Goal: Task Accomplishment & Management: Use online tool/utility

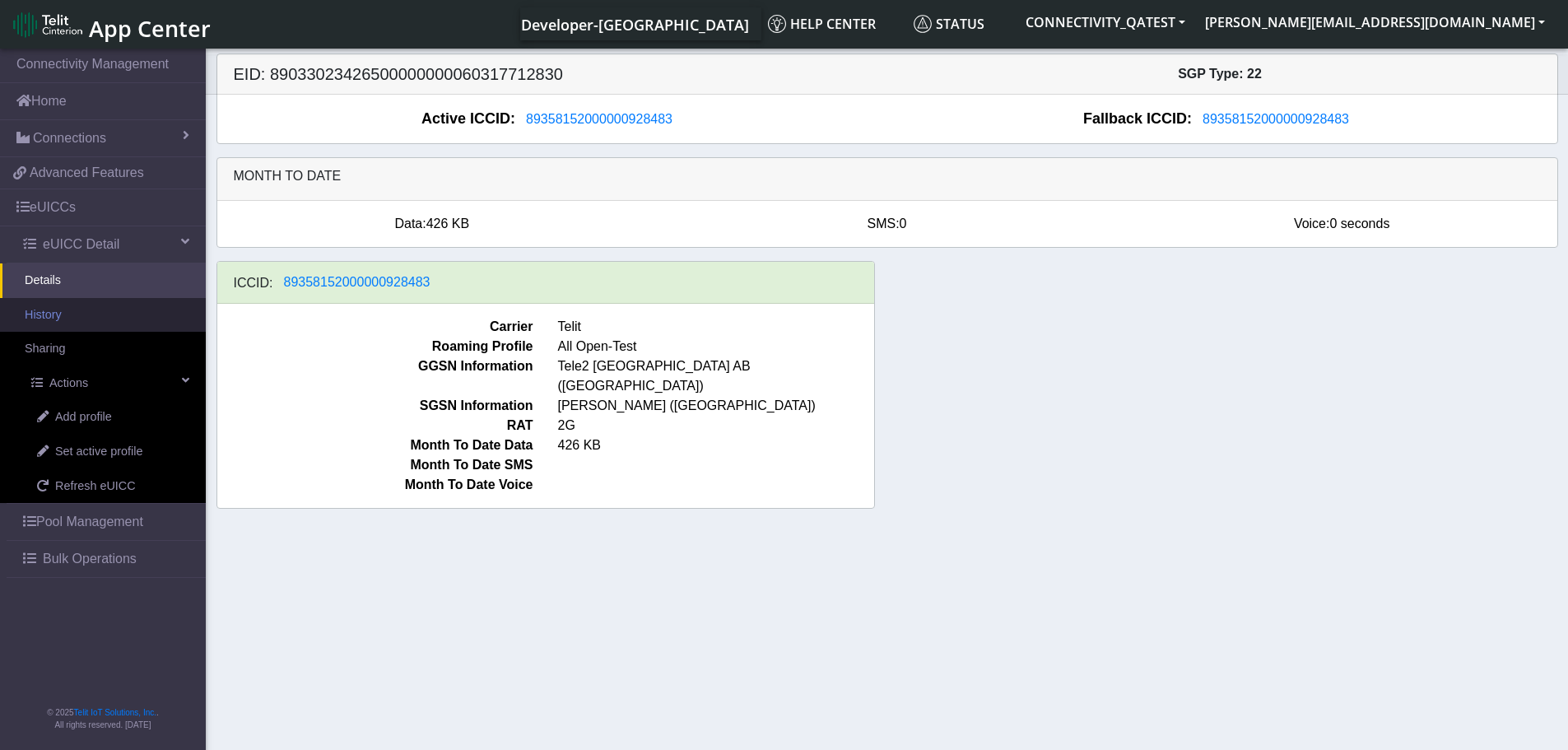
click at [75, 315] on link "History" at bounding box center [102, 315] width 205 height 34
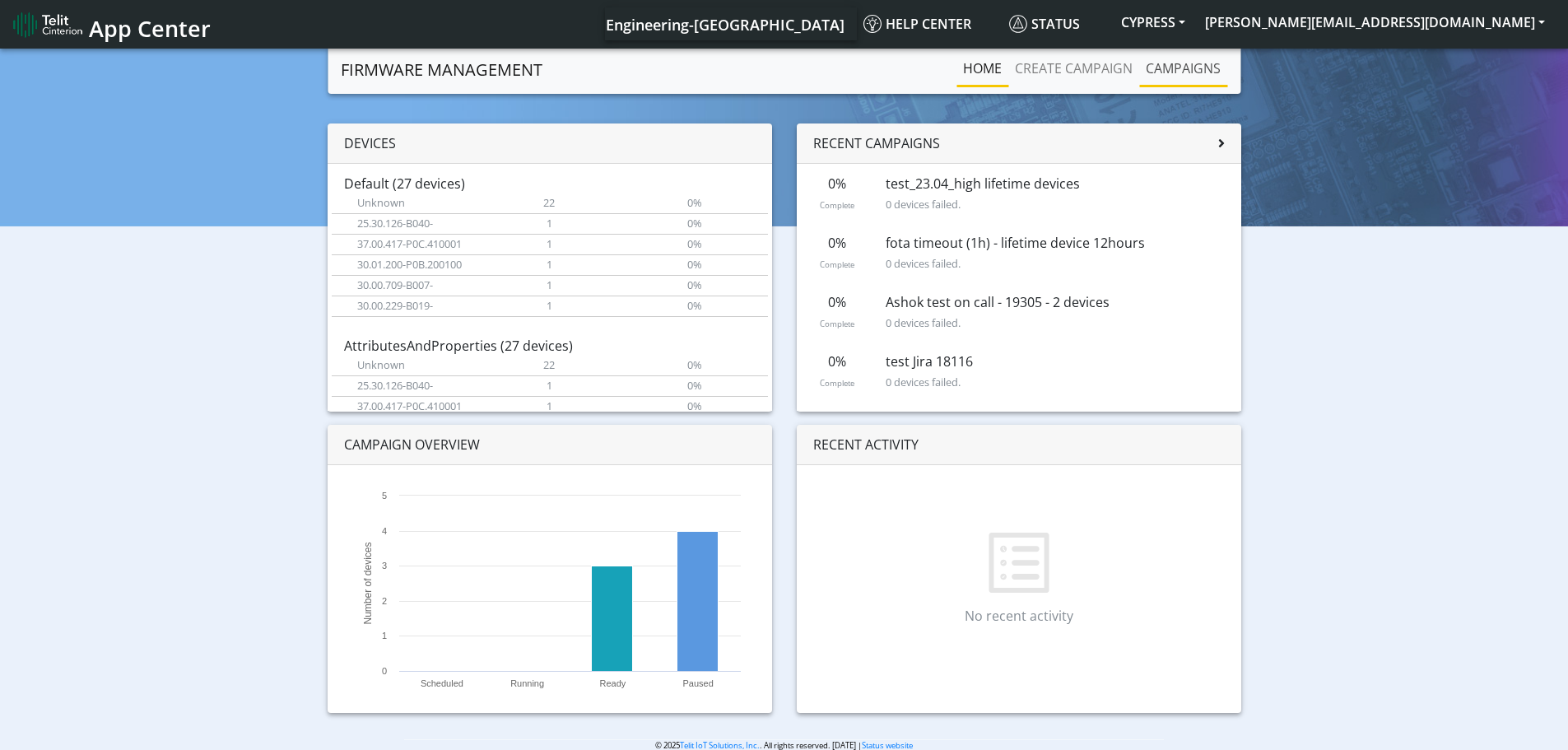
click at [1166, 72] on link "Campaigns" at bounding box center [1183, 68] width 88 height 32
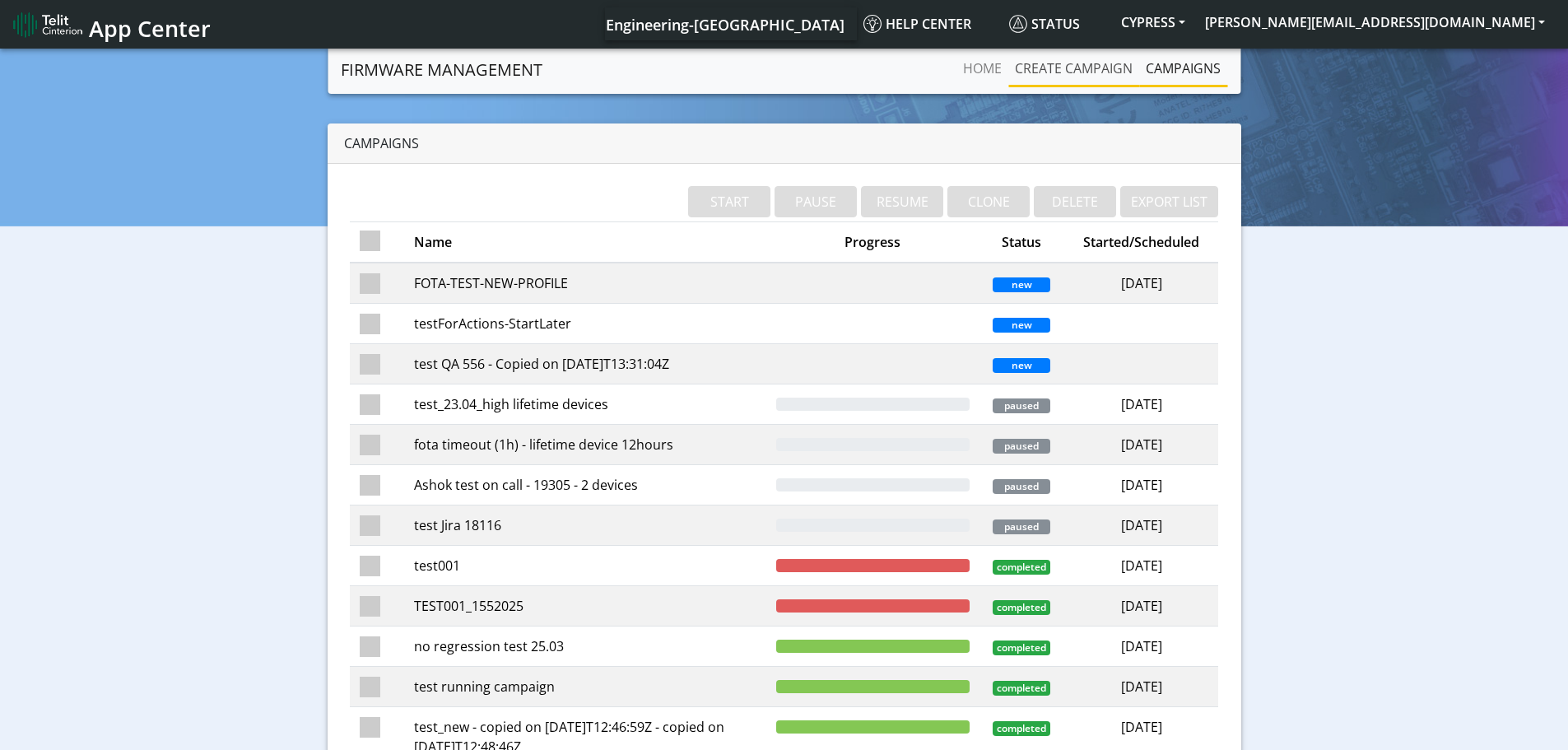
click at [1057, 62] on link "Create campaign" at bounding box center [1073, 68] width 131 height 32
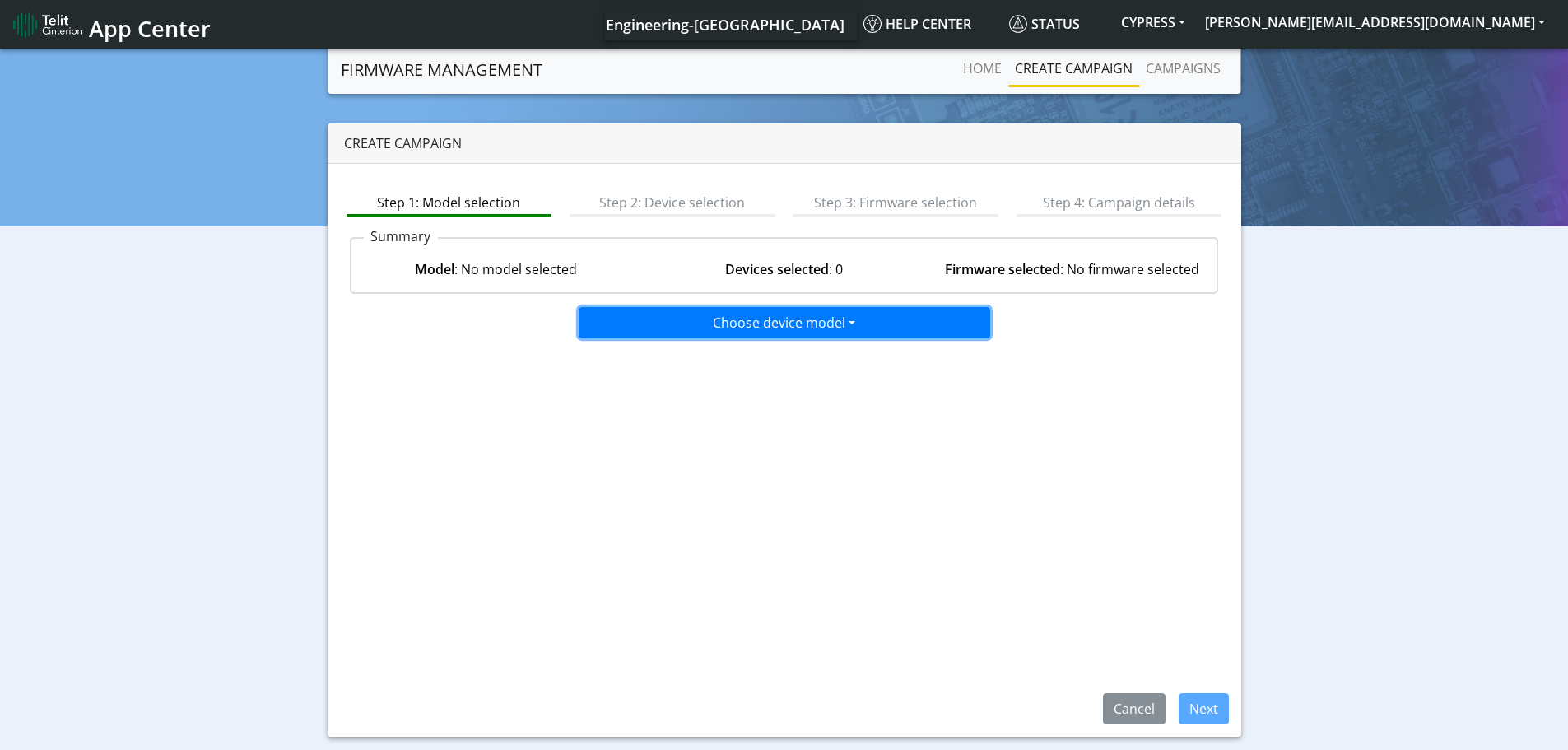
click at [813, 327] on button "Choose device model" at bounding box center [784, 322] width 412 height 32
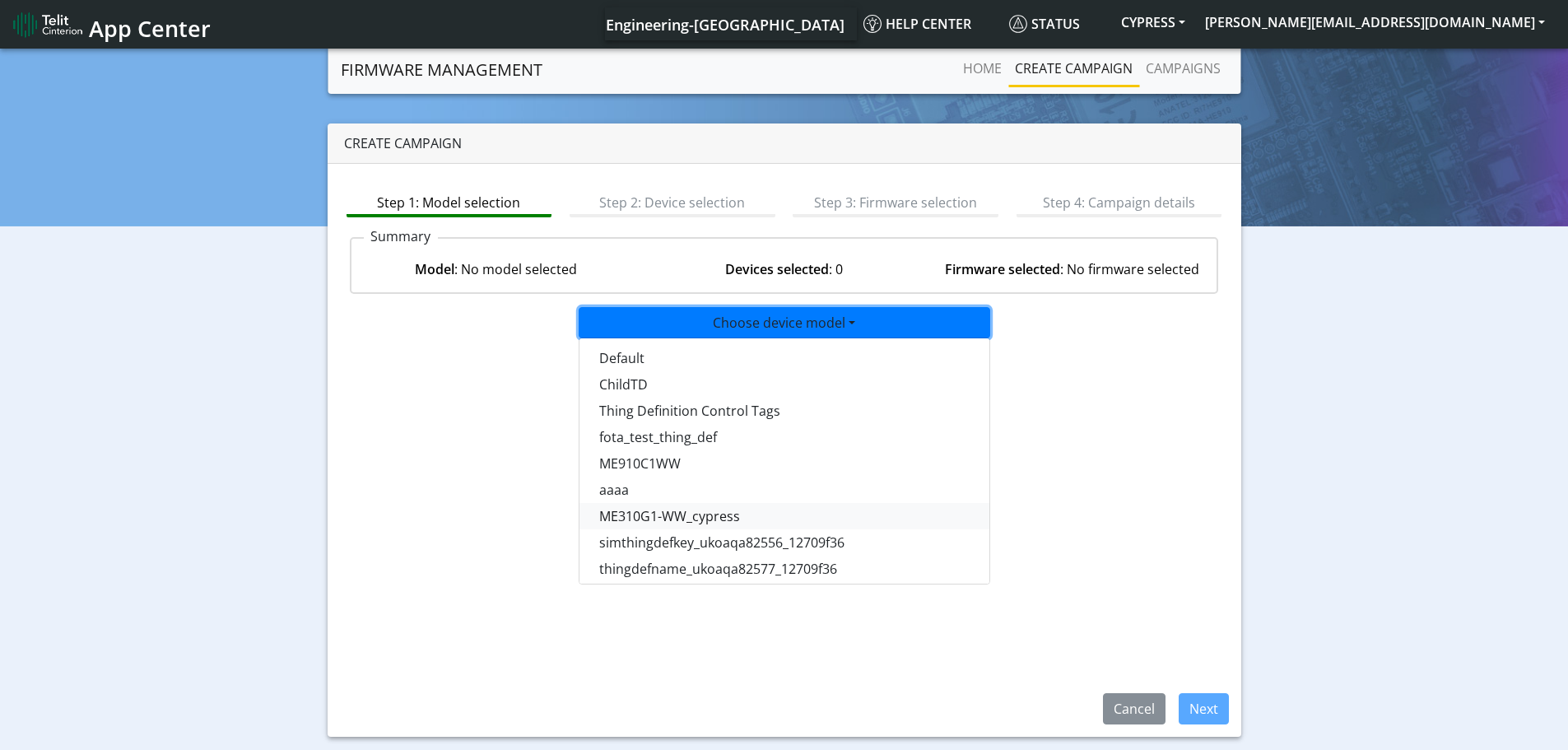
click at [714, 518] on button "ME310G1-WW_cypress" at bounding box center [785, 516] width 412 height 27
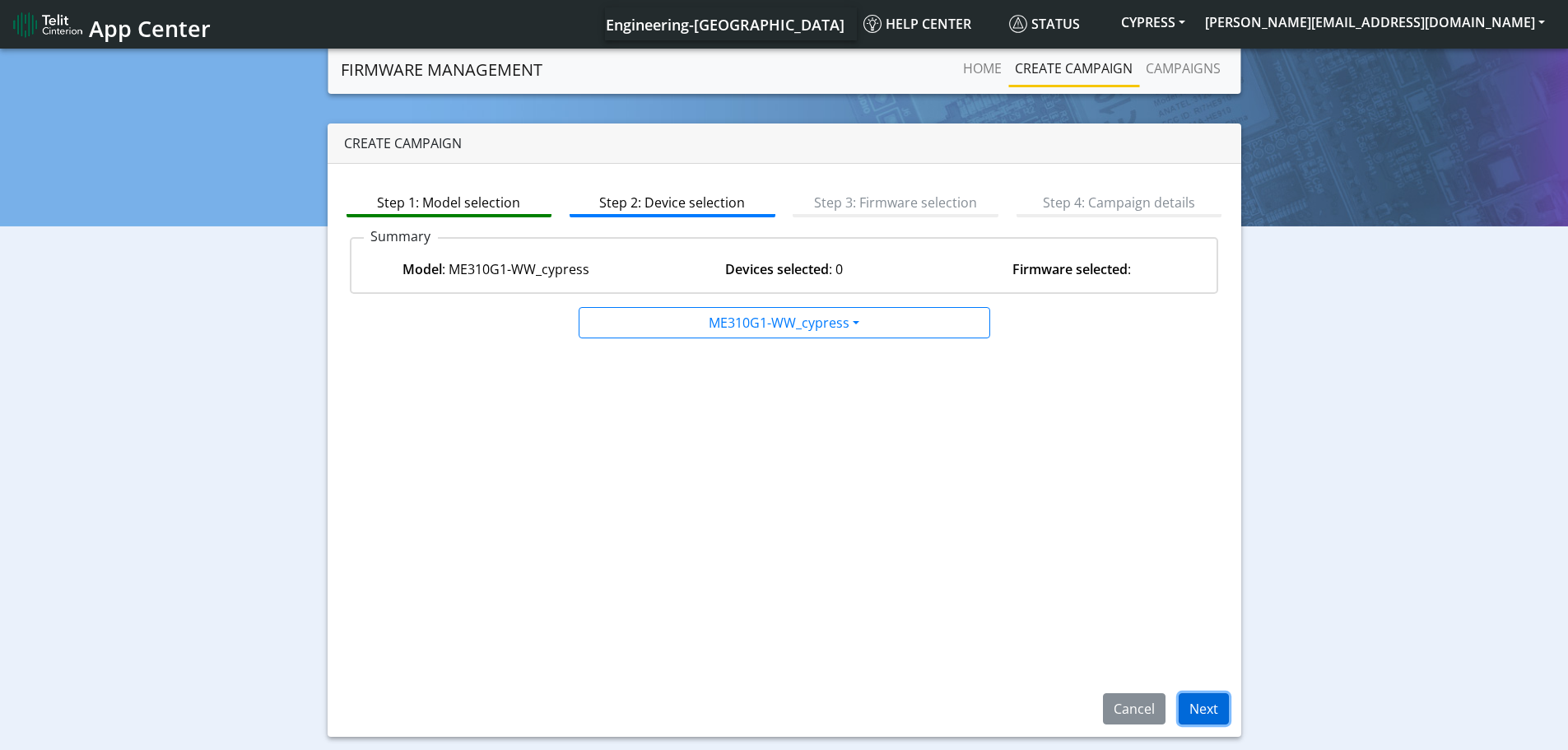
click at [1199, 716] on button "Next" at bounding box center [1204, 708] width 51 height 32
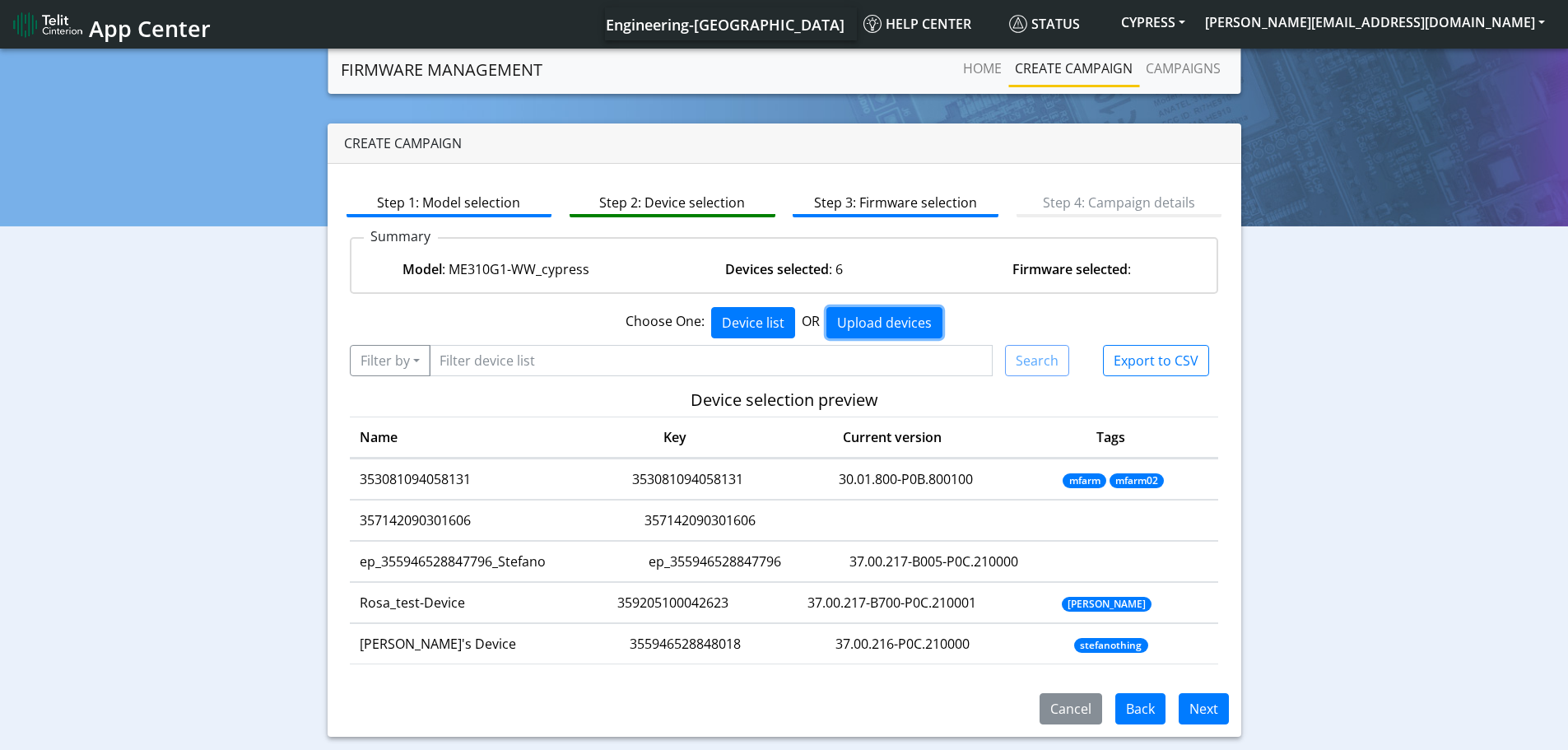
click at [913, 320] on button "Upload devices" at bounding box center [884, 322] width 116 height 32
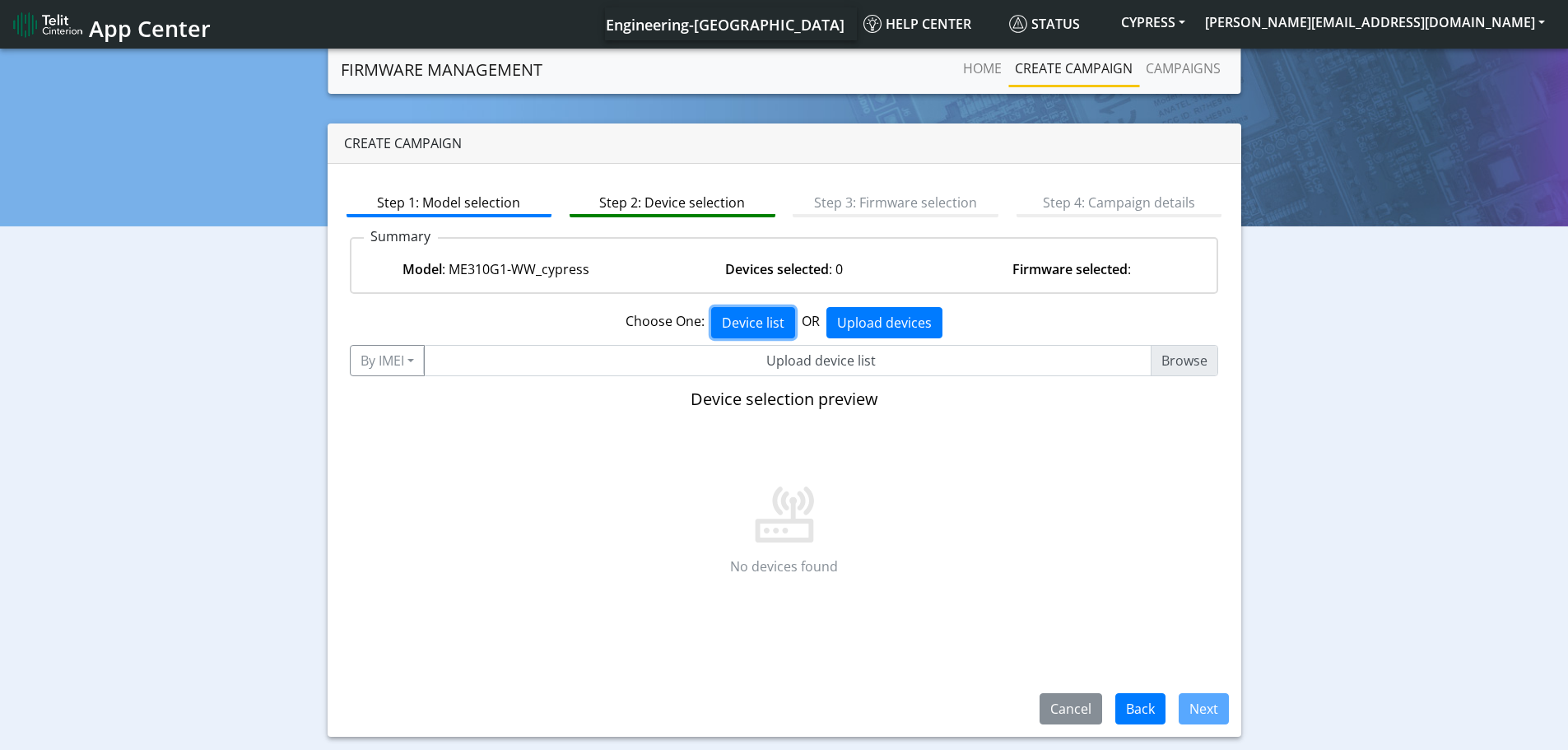
click at [761, 335] on button "Device list" at bounding box center [753, 322] width 84 height 32
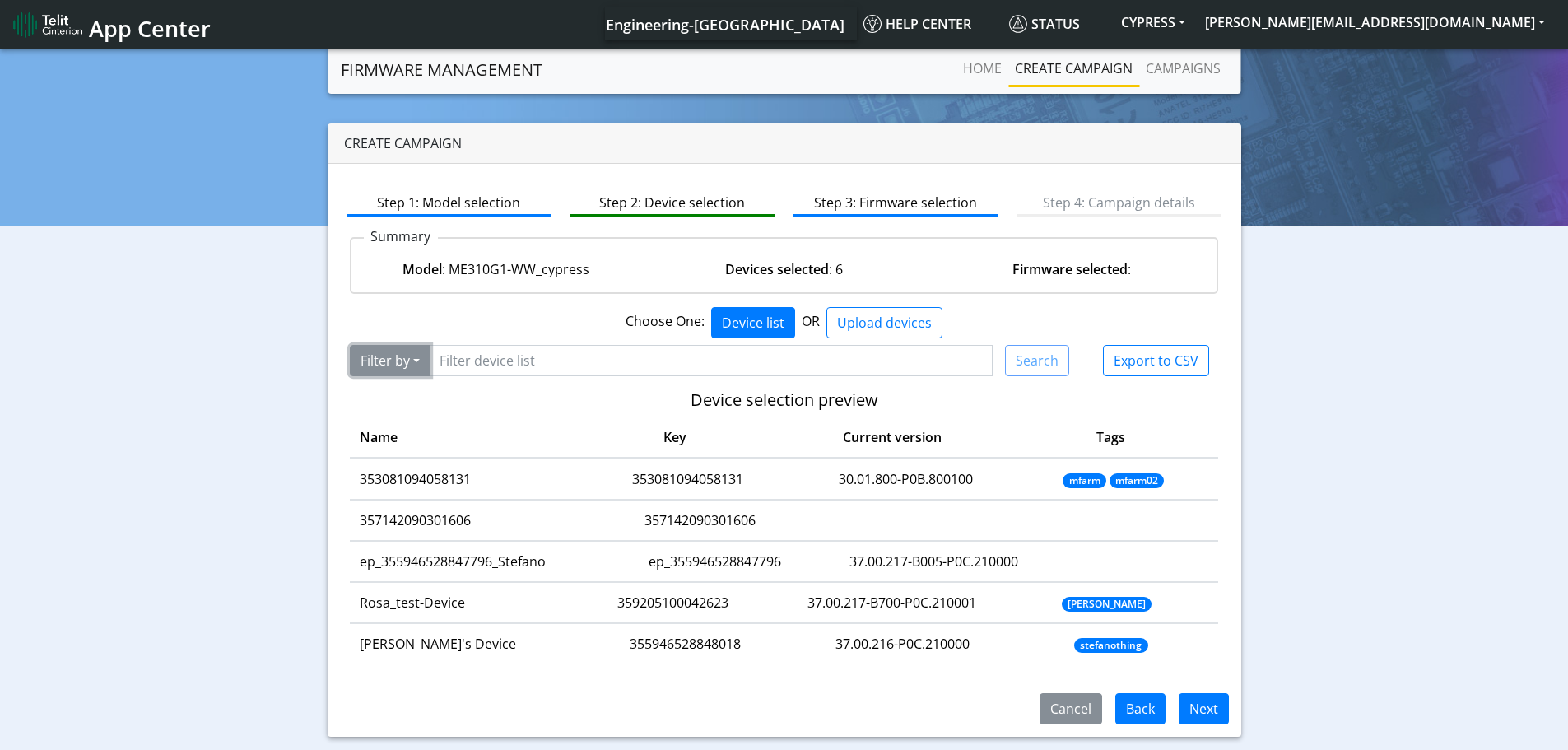
click at [424, 360] on button "Filter by" at bounding box center [390, 360] width 80 height 32
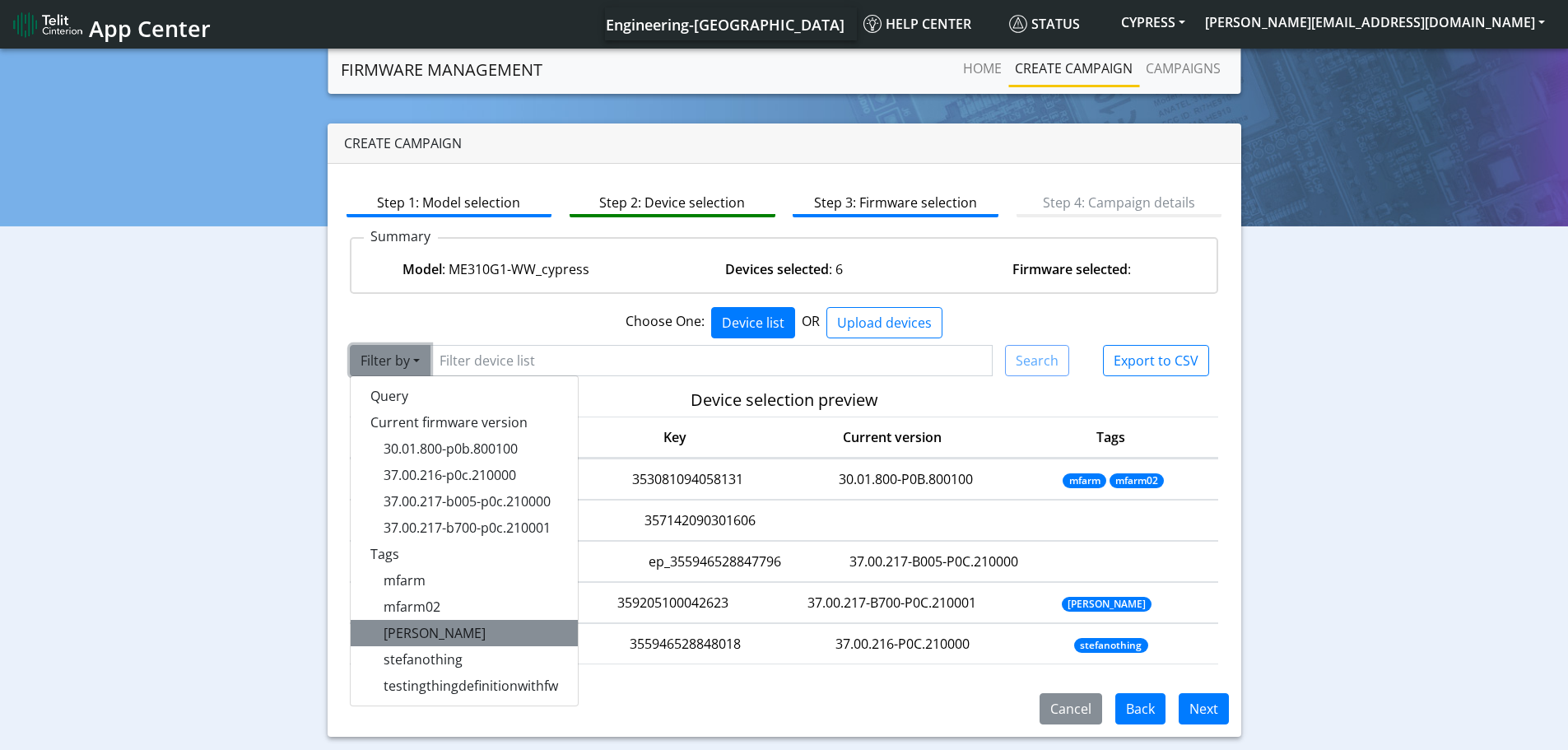
click at [401, 630] on span "rosa" at bounding box center [435, 632] width 102 height 18
type input "rosa"
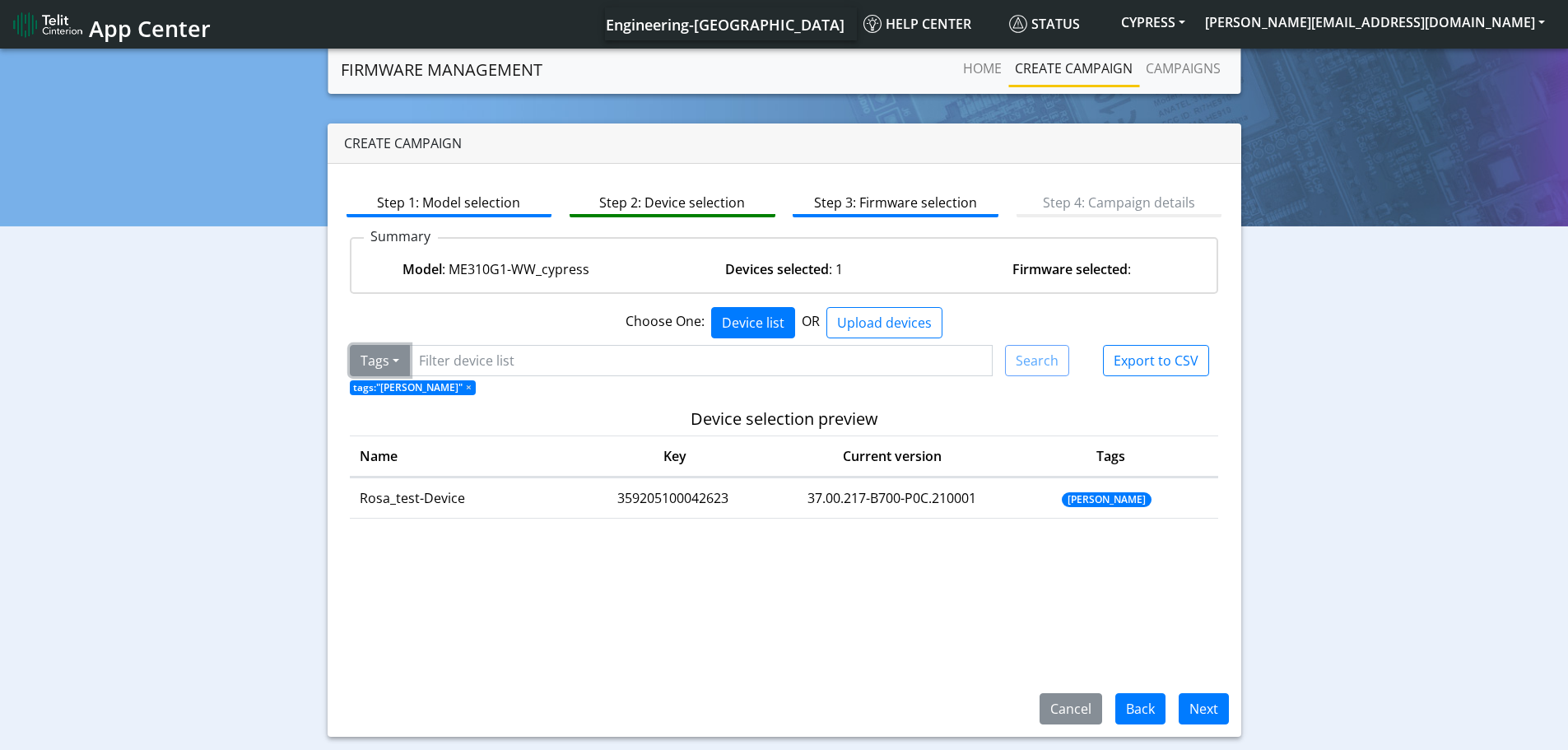
click at [400, 368] on button "Tags" at bounding box center [379, 360] width 60 height 32
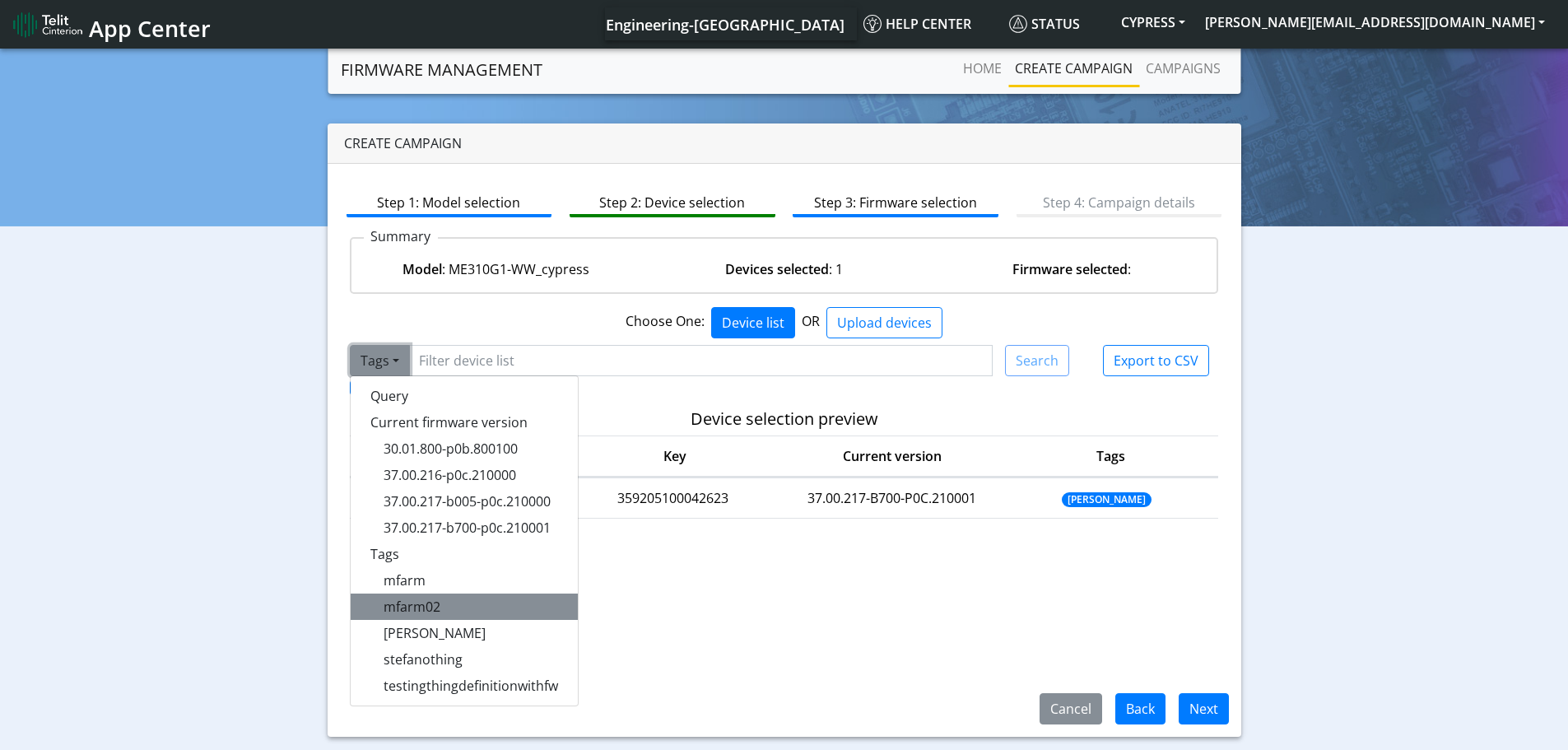
click at [444, 603] on button "mfarm02" at bounding box center [464, 607] width 227 height 27
type input "mfarm02"
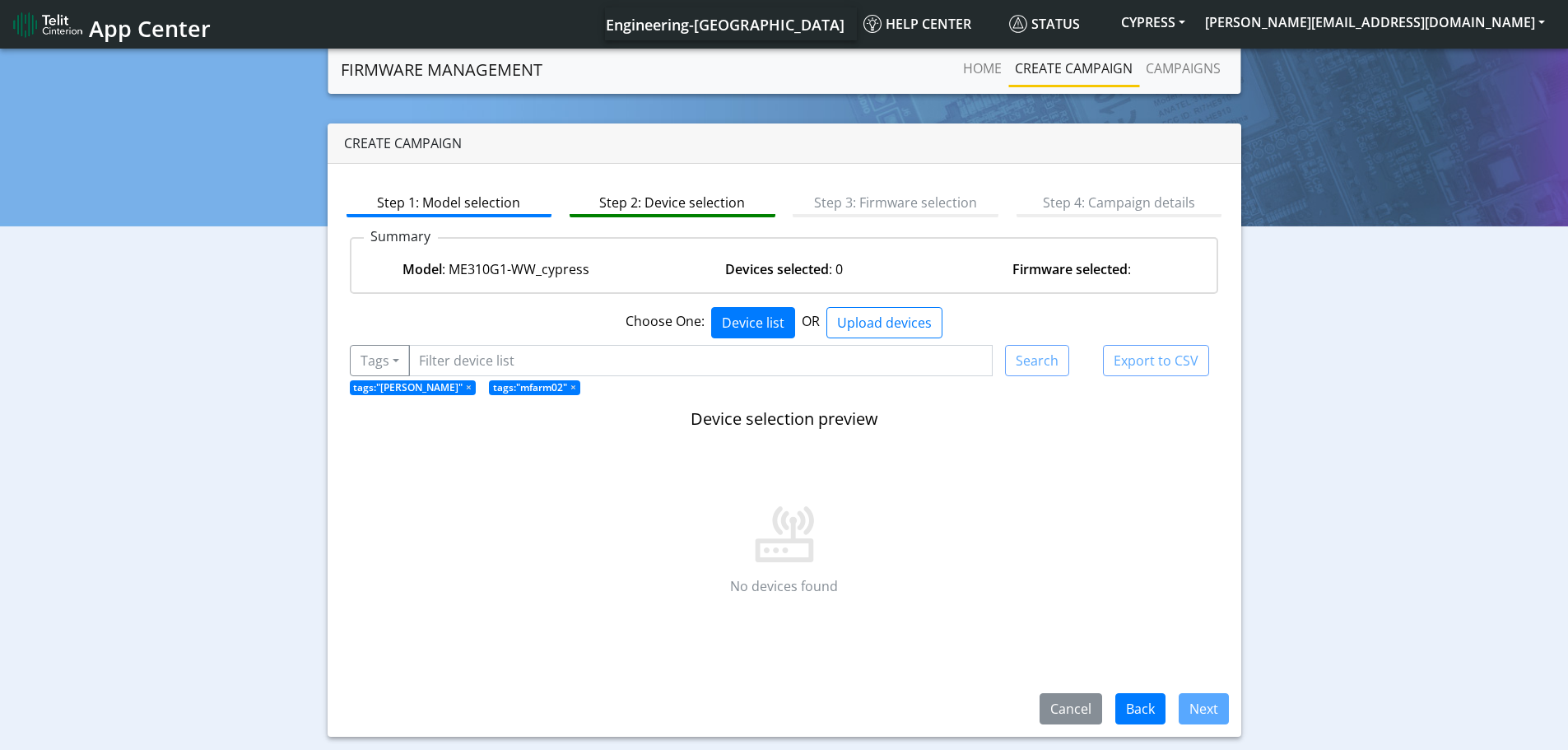
click at [570, 390] on span "×" at bounding box center [573, 387] width 6 height 14
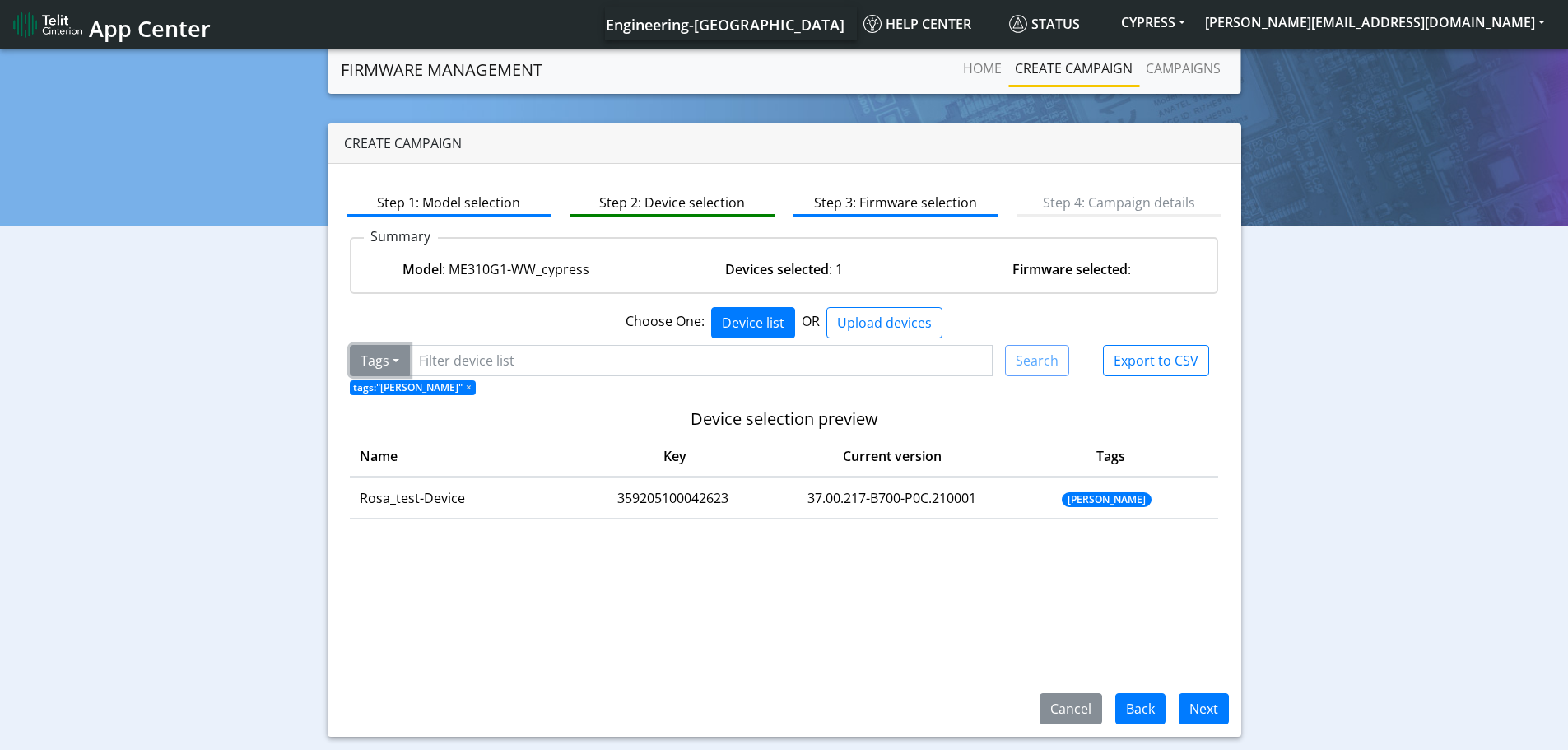
click at [396, 360] on button "Tags" at bounding box center [379, 360] width 60 height 32
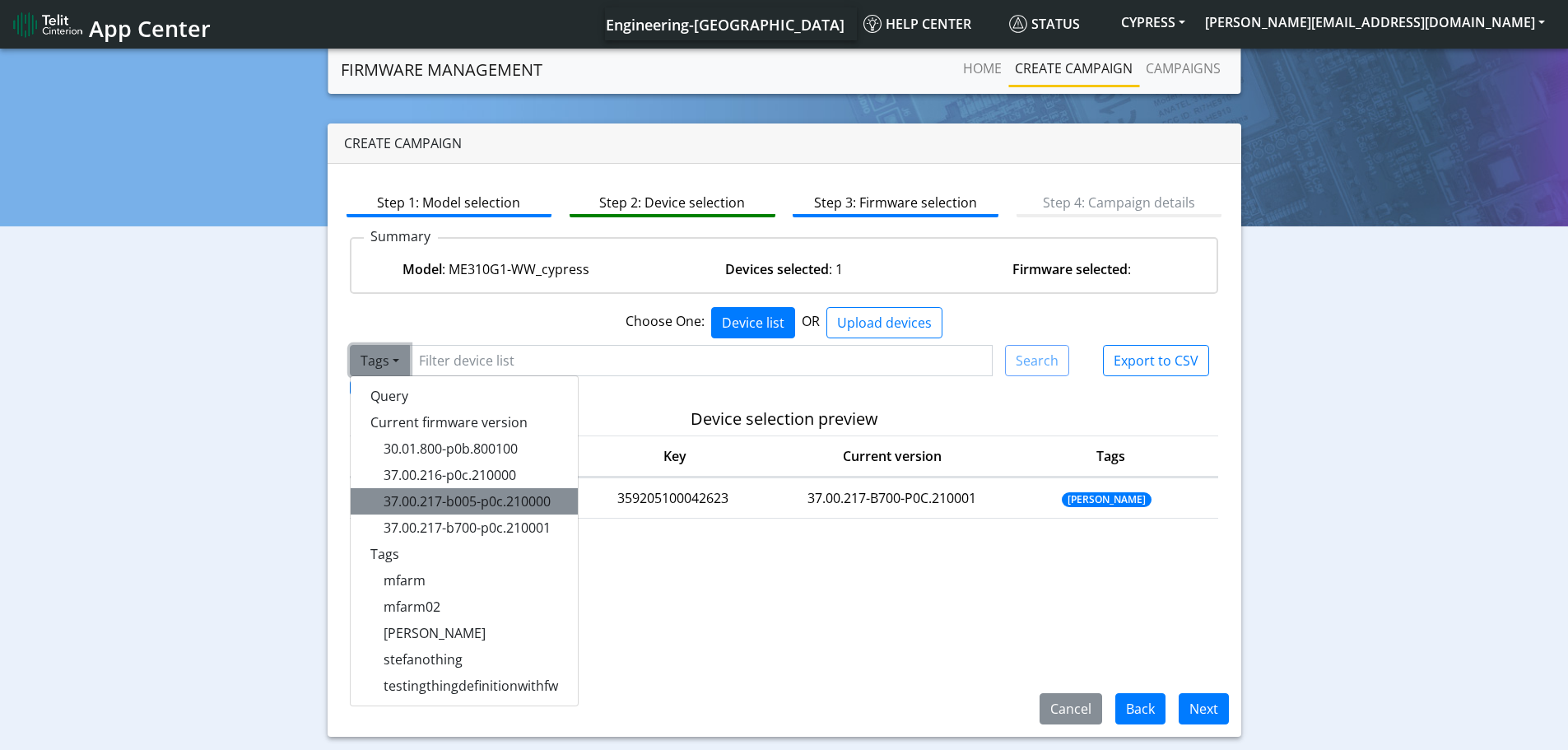
click at [437, 491] on button "37.00.217-b005-p0c.210000" at bounding box center [464, 502] width 227 height 27
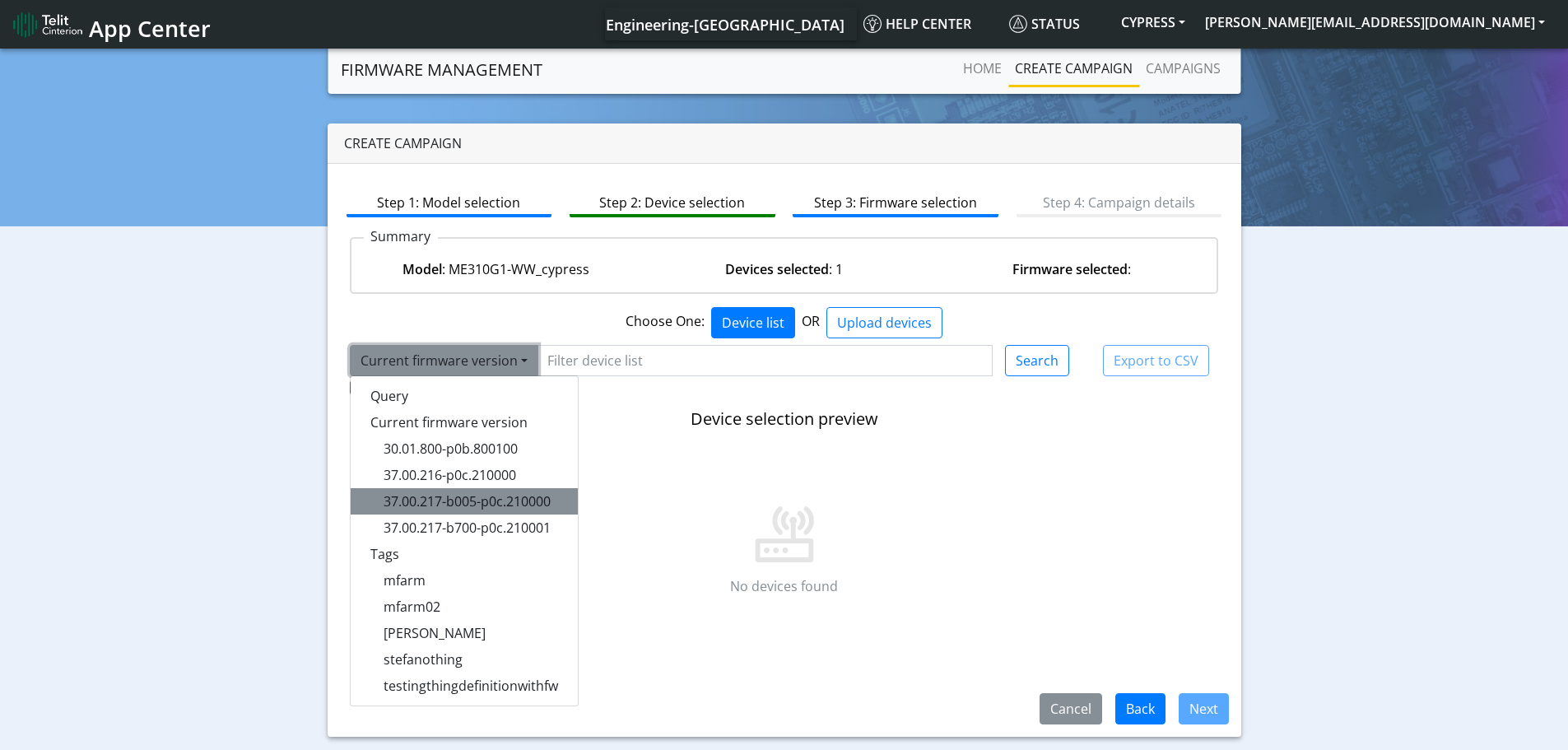
type input "37.00.217-b005-p0c.210000"
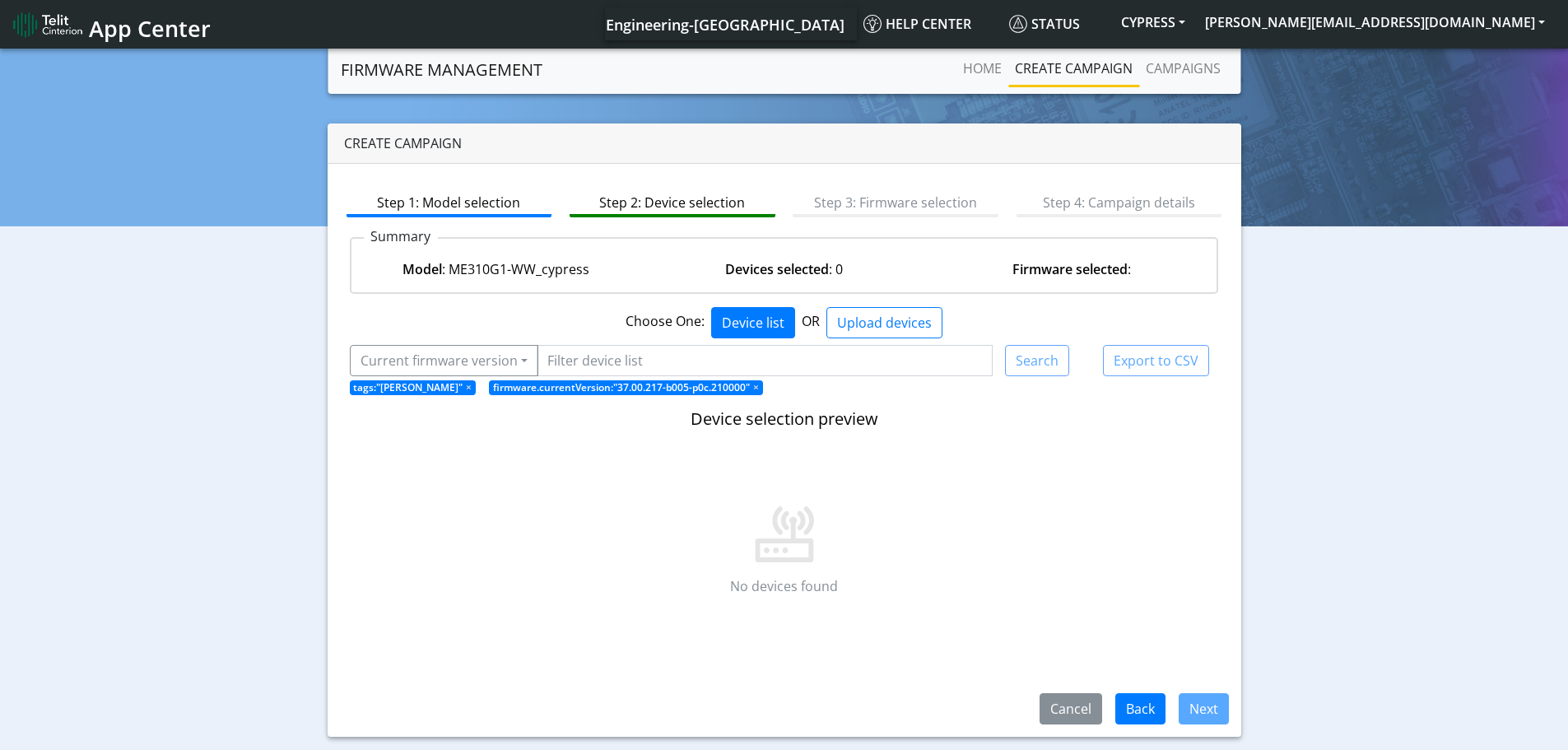
click at [466, 385] on span "×" at bounding box center [469, 387] width 6 height 14
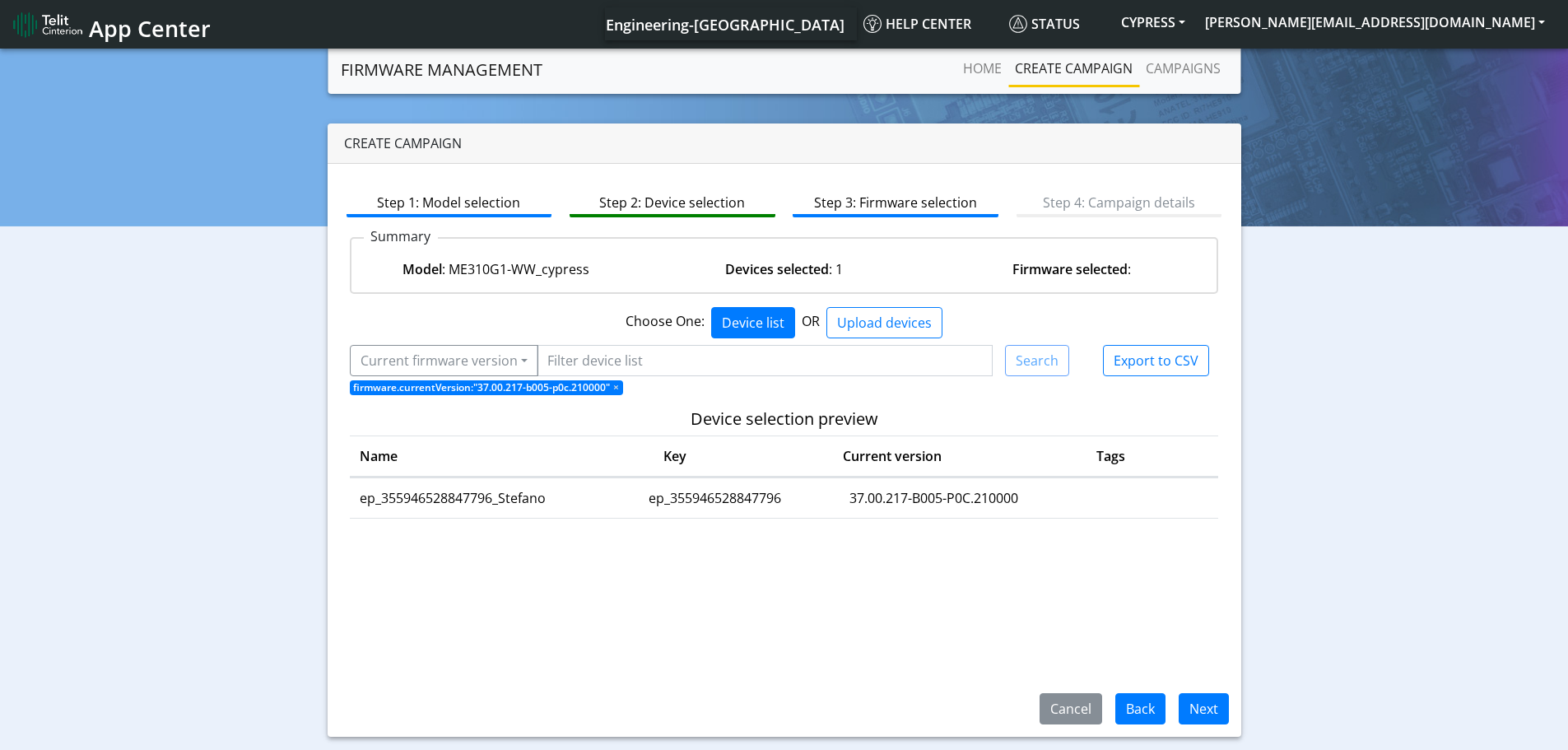
click at [613, 385] on span "×" at bounding box center [616, 387] width 6 height 14
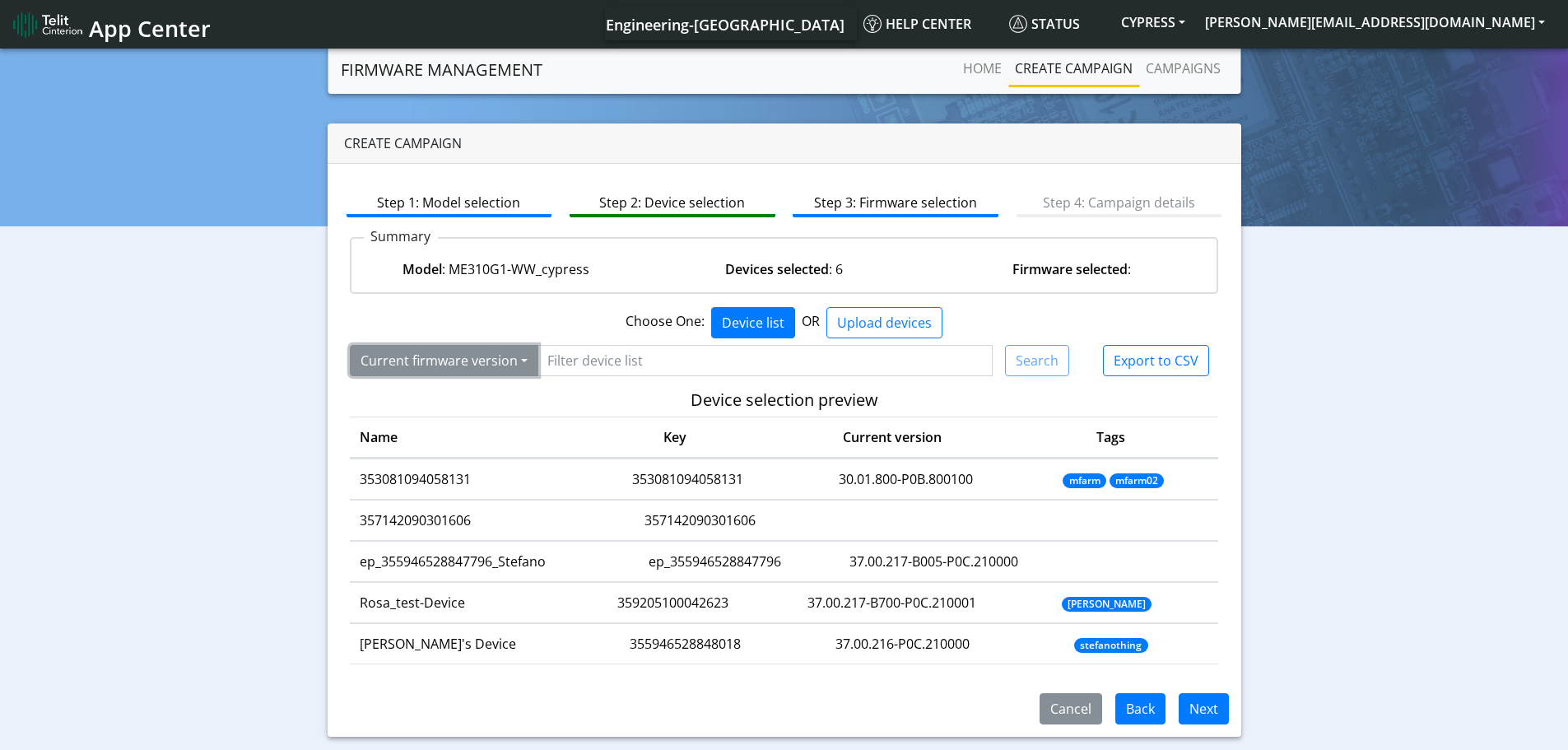
click at [513, 362] on button "Current firmware version" at bounding box center [443, 360] width 188 height 32
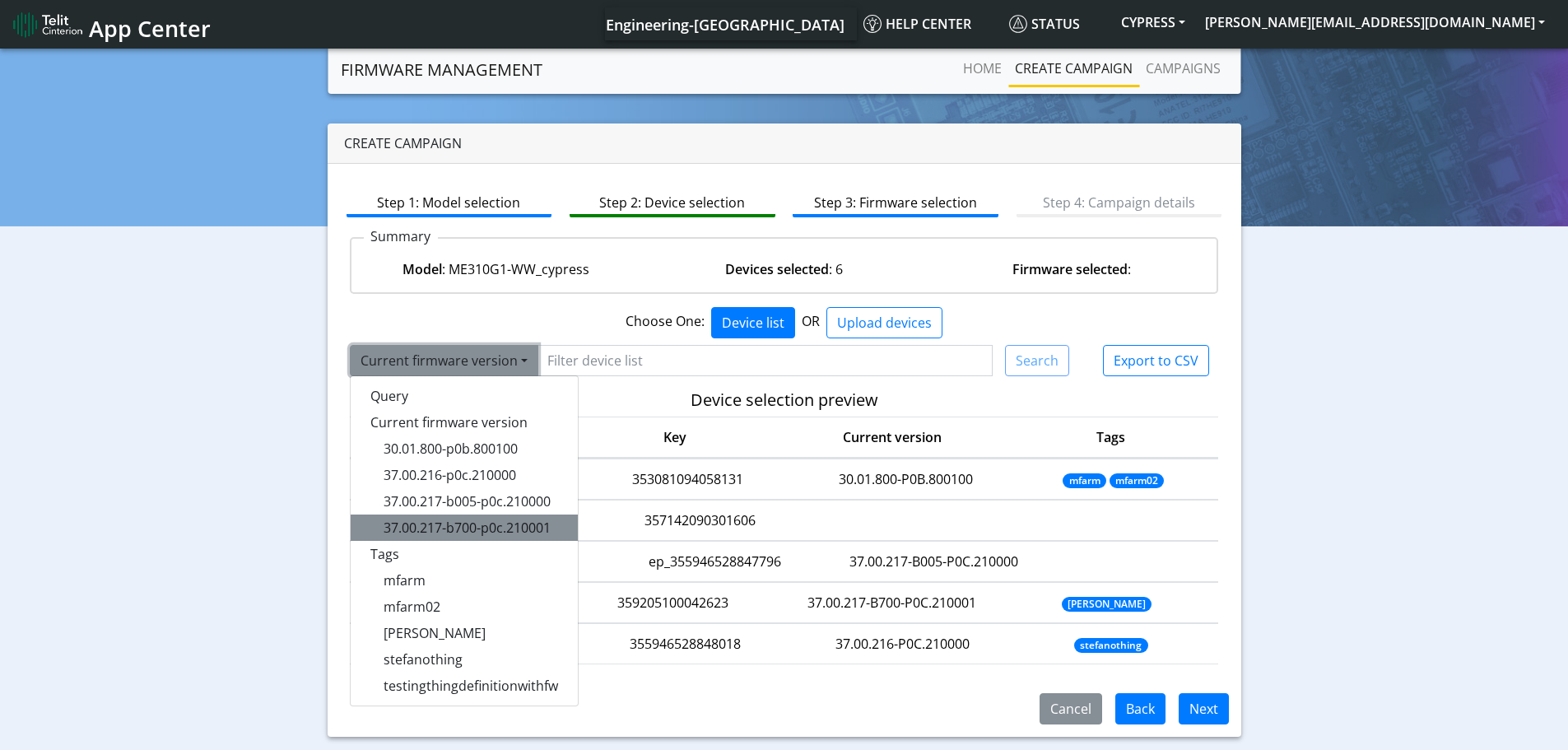
click at [503, 531] on span "37.00.217-b700-p0c.210001" at bounding box center [467, 527] width 167 height 18
type input "37.00.217-b700-p0c.210001"
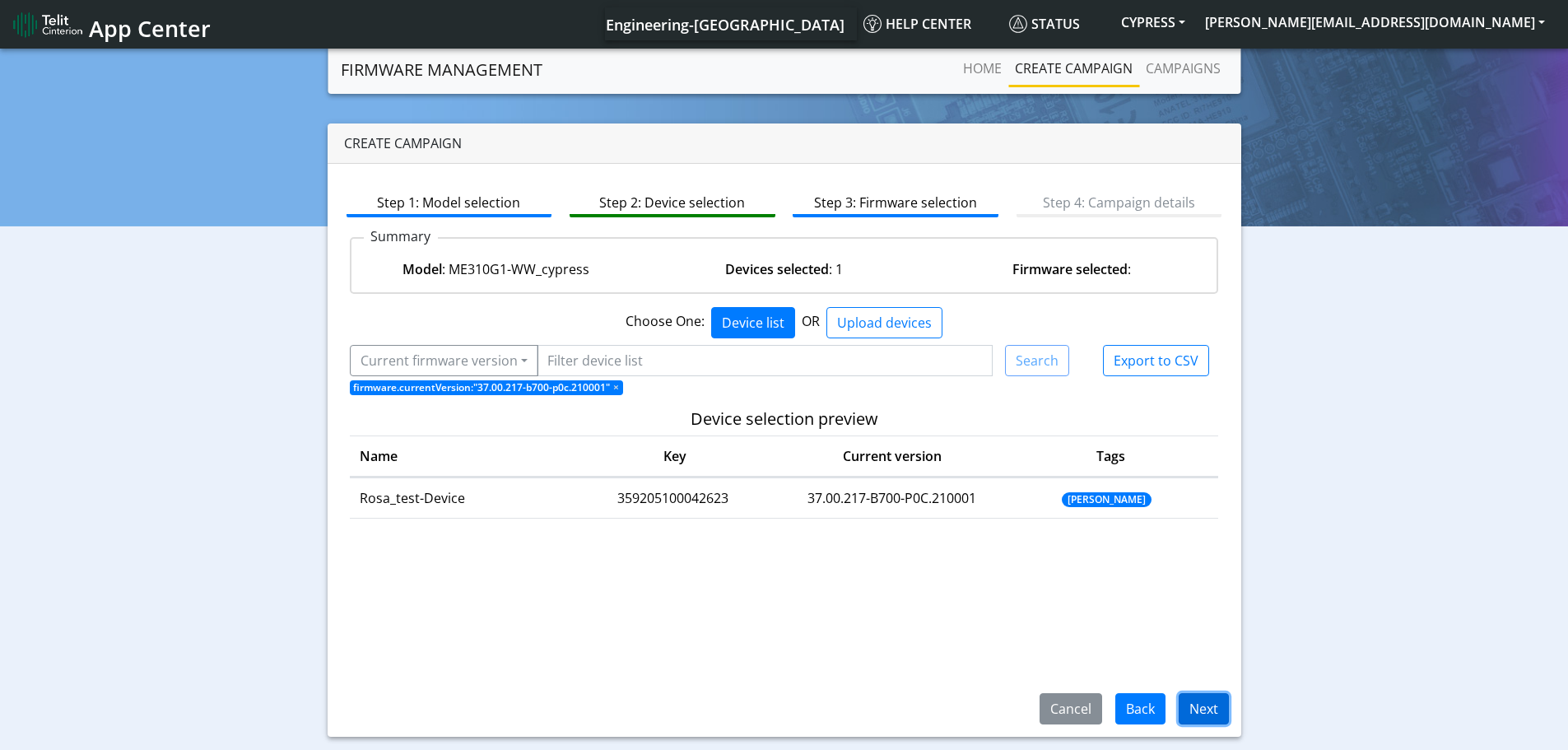
click at [1213, 712] on button "Next" at bounding box center [1204, 708] width 51 height 32
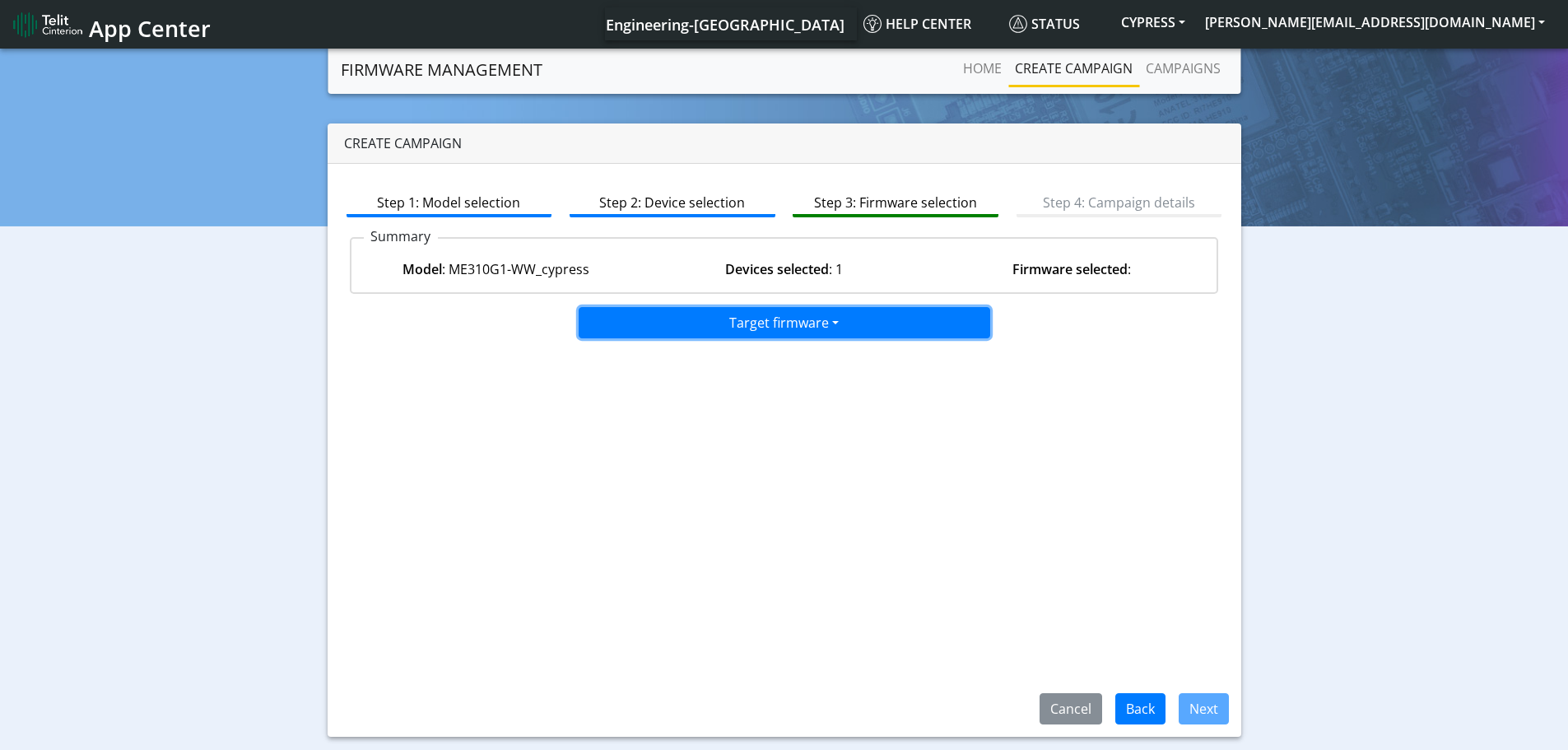
click at [810, 332] on button "Target firmware" at bounding box center [784, 322] width 412 height 32
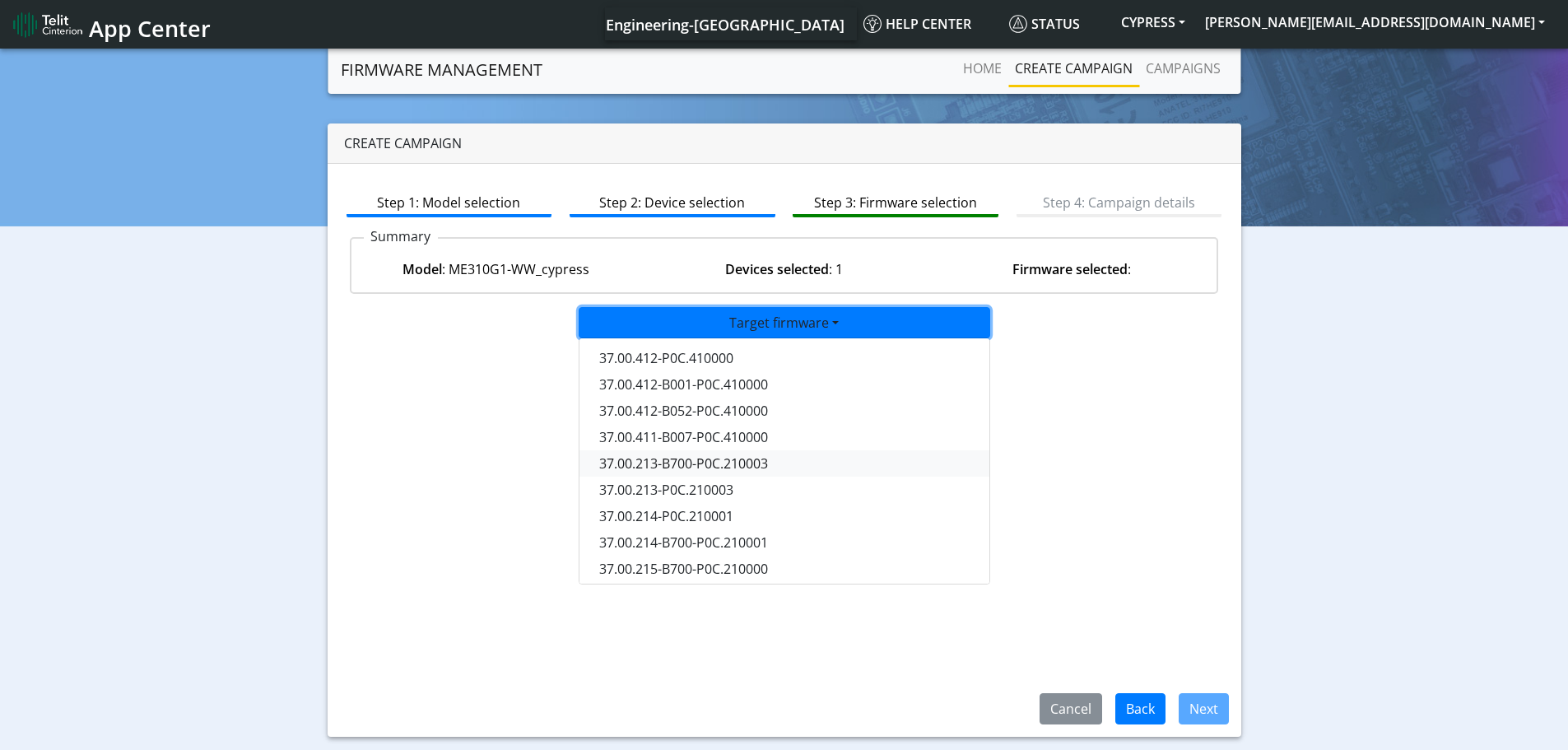
click at [787, 465] on button "37.00.213-B700-P0C.210003" at bounding box center [785, 463] width 412 height 27
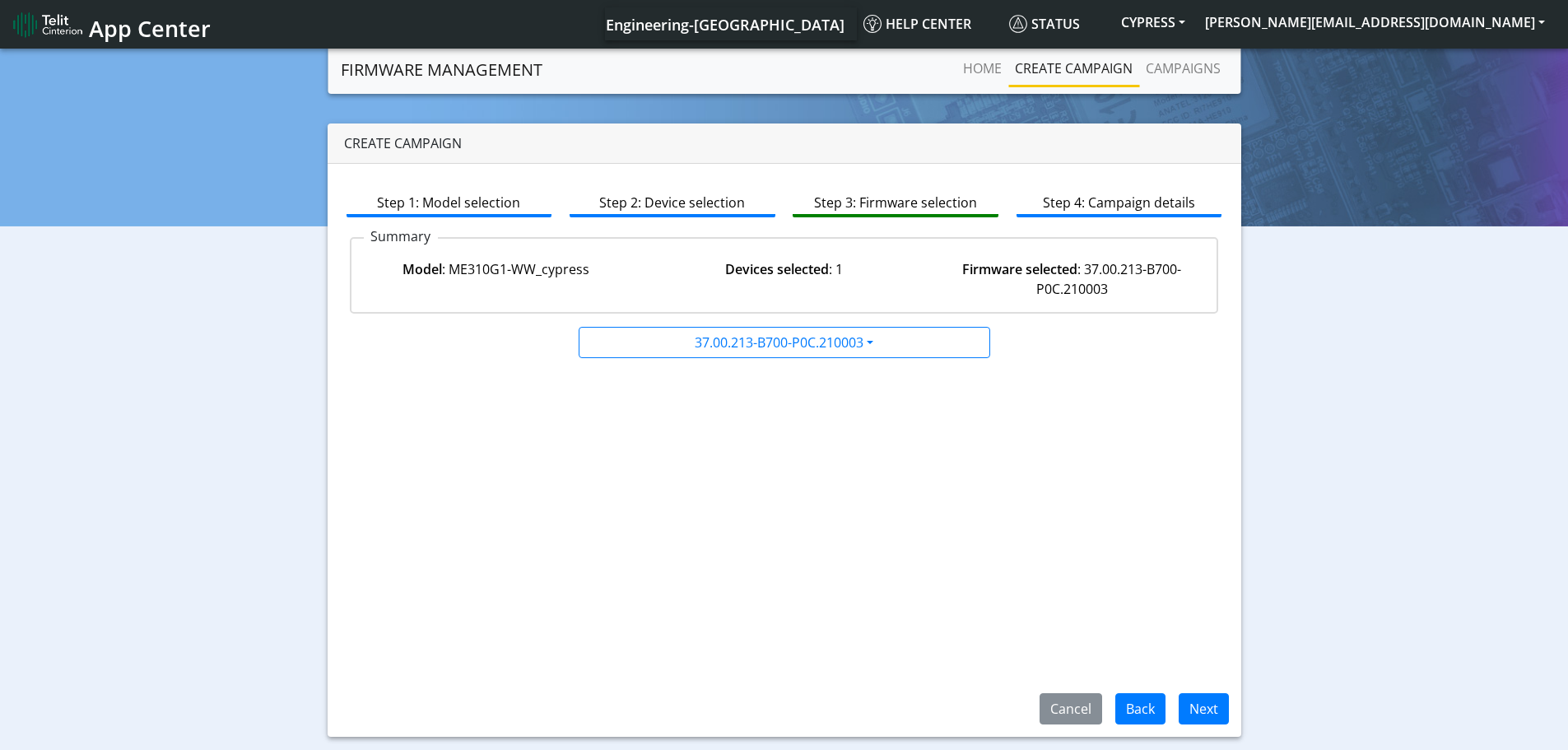
click at [161, 31] on span "App Center" at bounding box center [150, 29] width 122 height 31
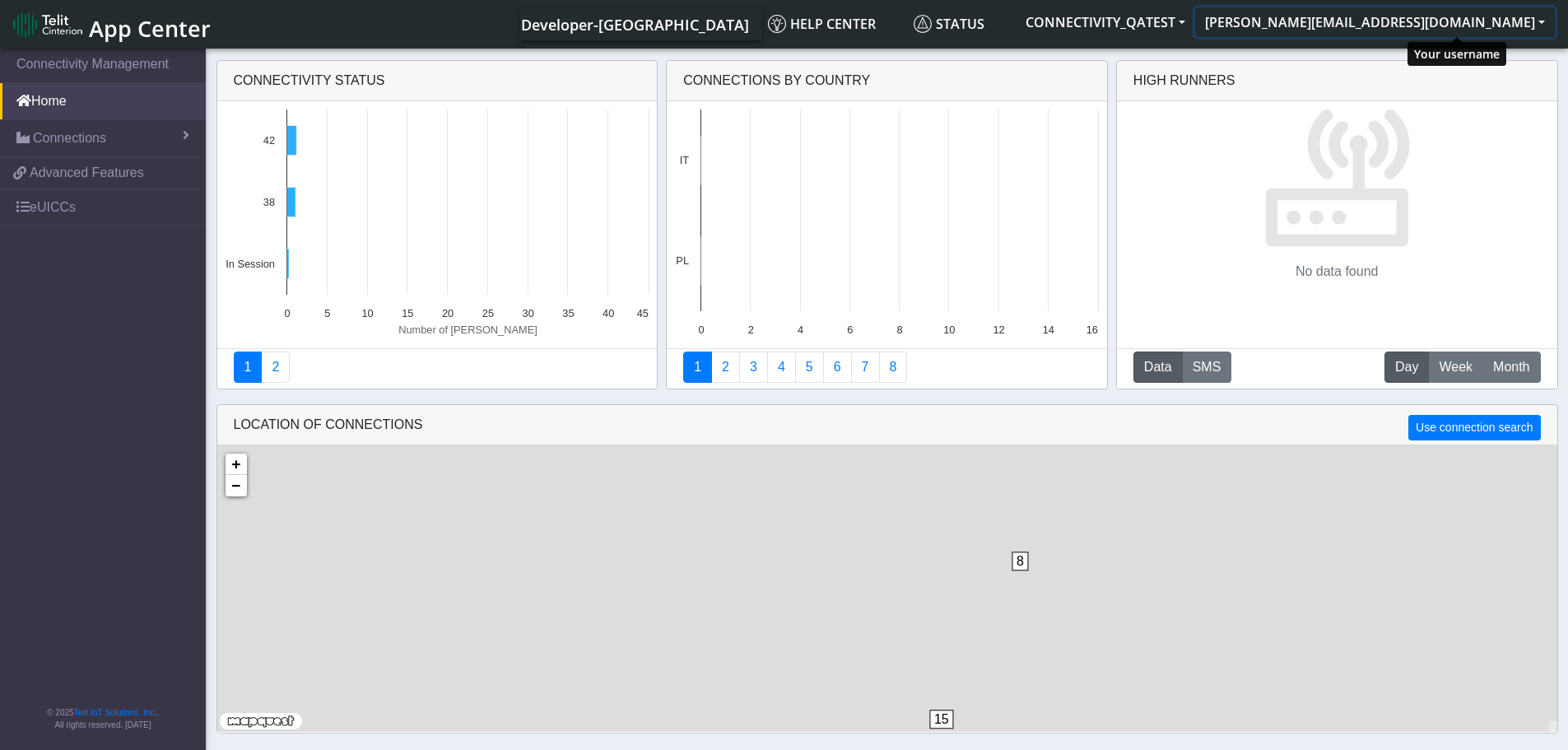
click at [1545, 27] on button "[PERSON_NAME][EMAIL_ADDRESS][DOMAIN_NAME]" at bounding box center [1375, 22] width 360 height 30
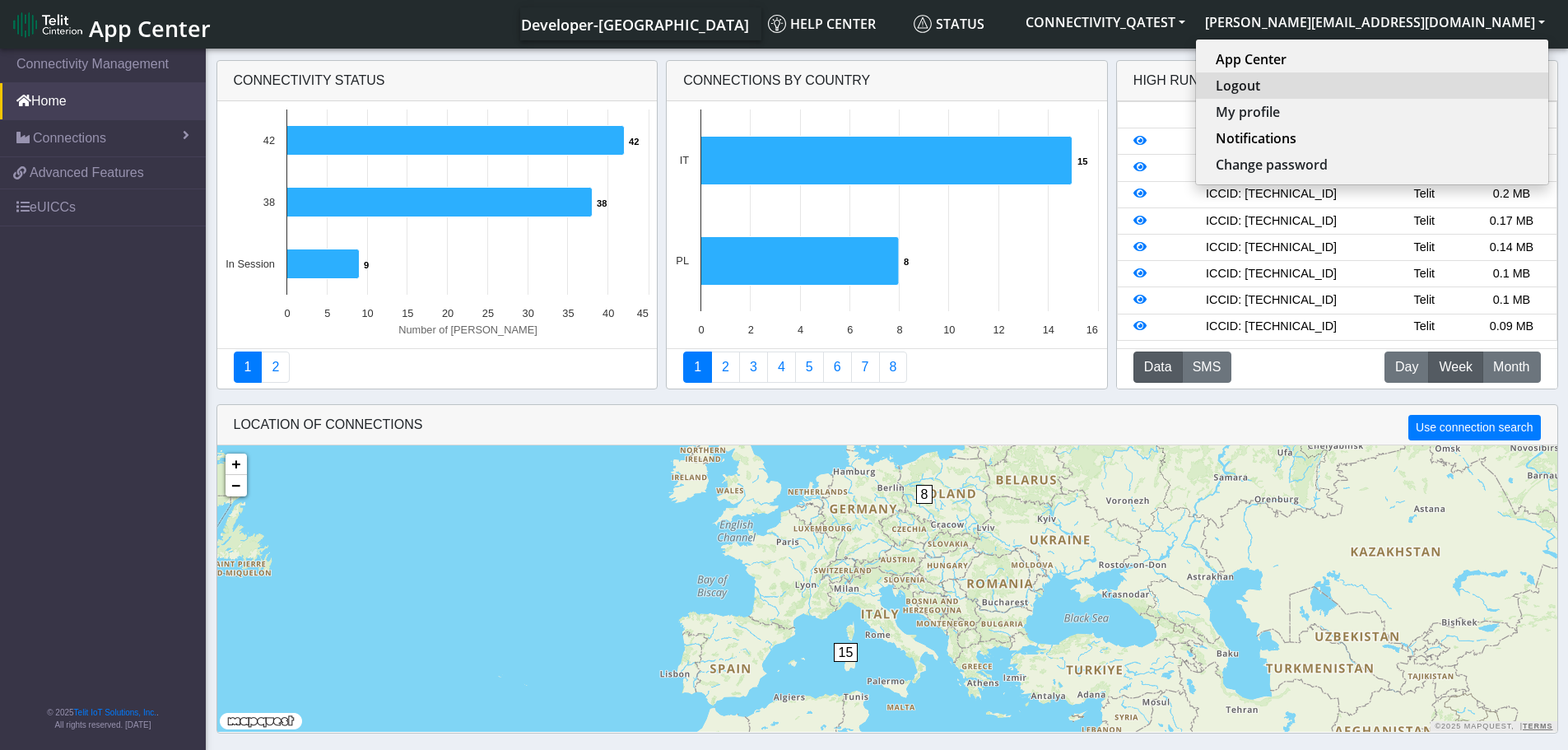
click at [1413, 87] on button "Logout" at bounding box center [1372, 86] width 353 height 27
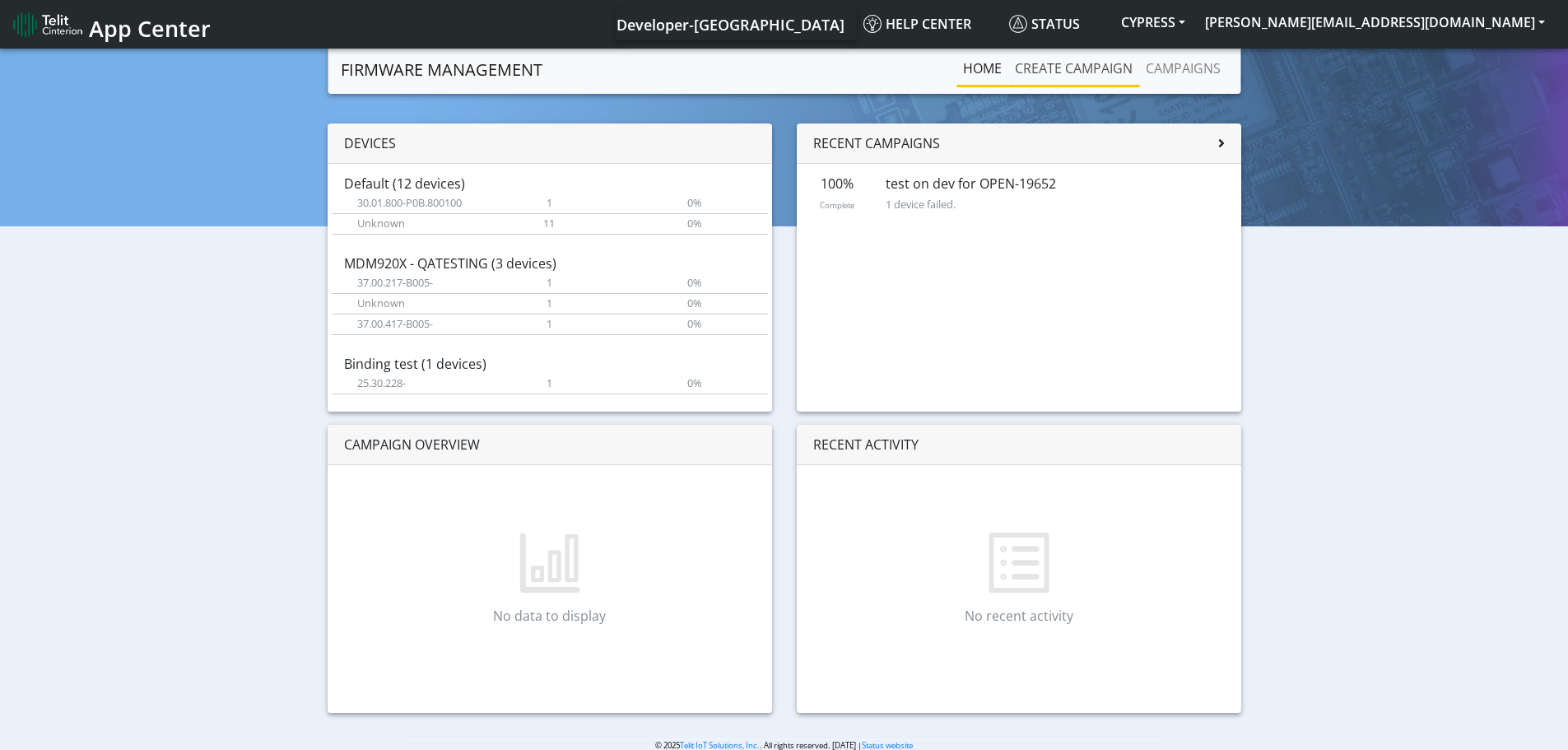
click at [1081, 73] on link "Create campaign" at bounding box center [1073, 68] width 131 height 32
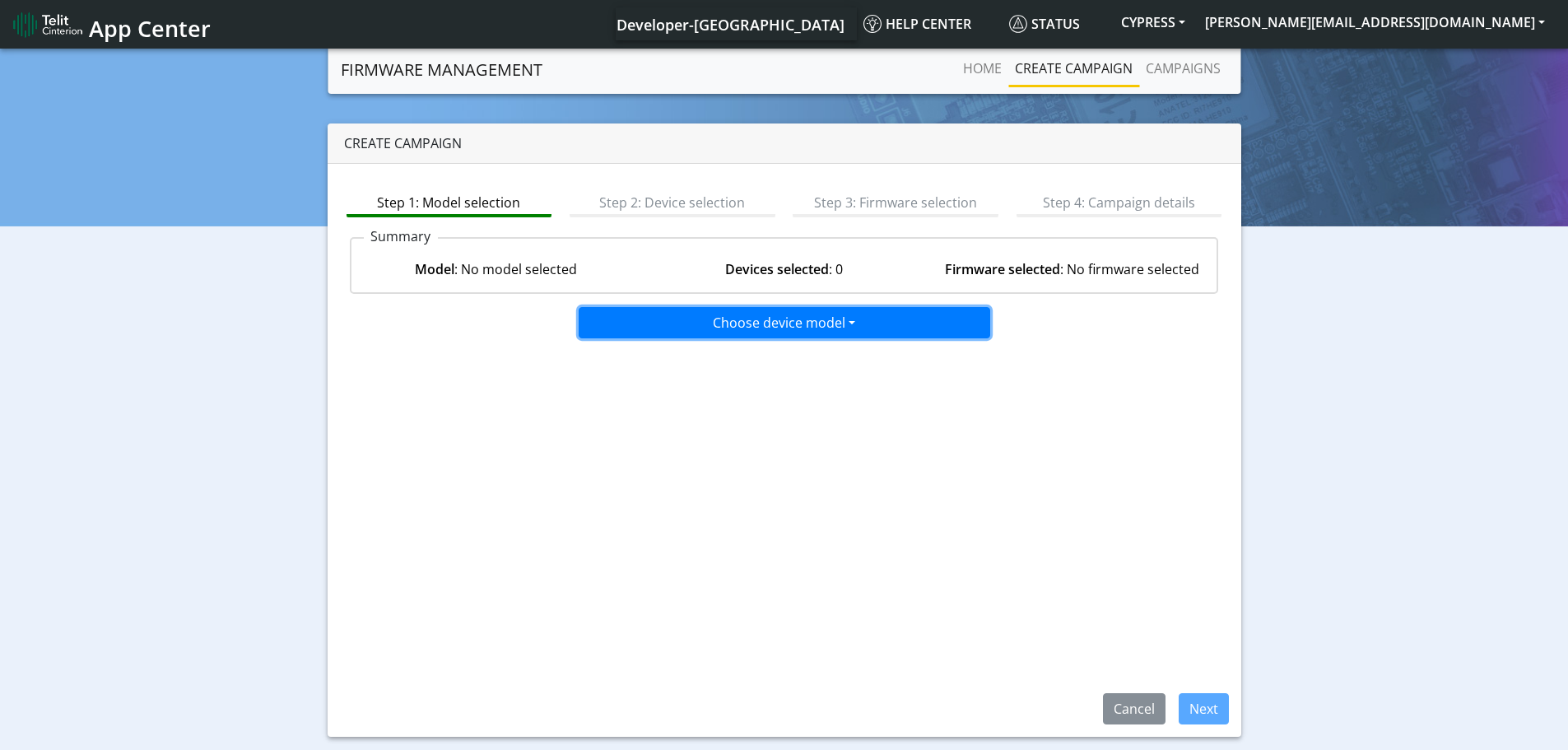
click at [816, 318] on button "Choose device model" at bounding box center [784, 322] width 412 height 32
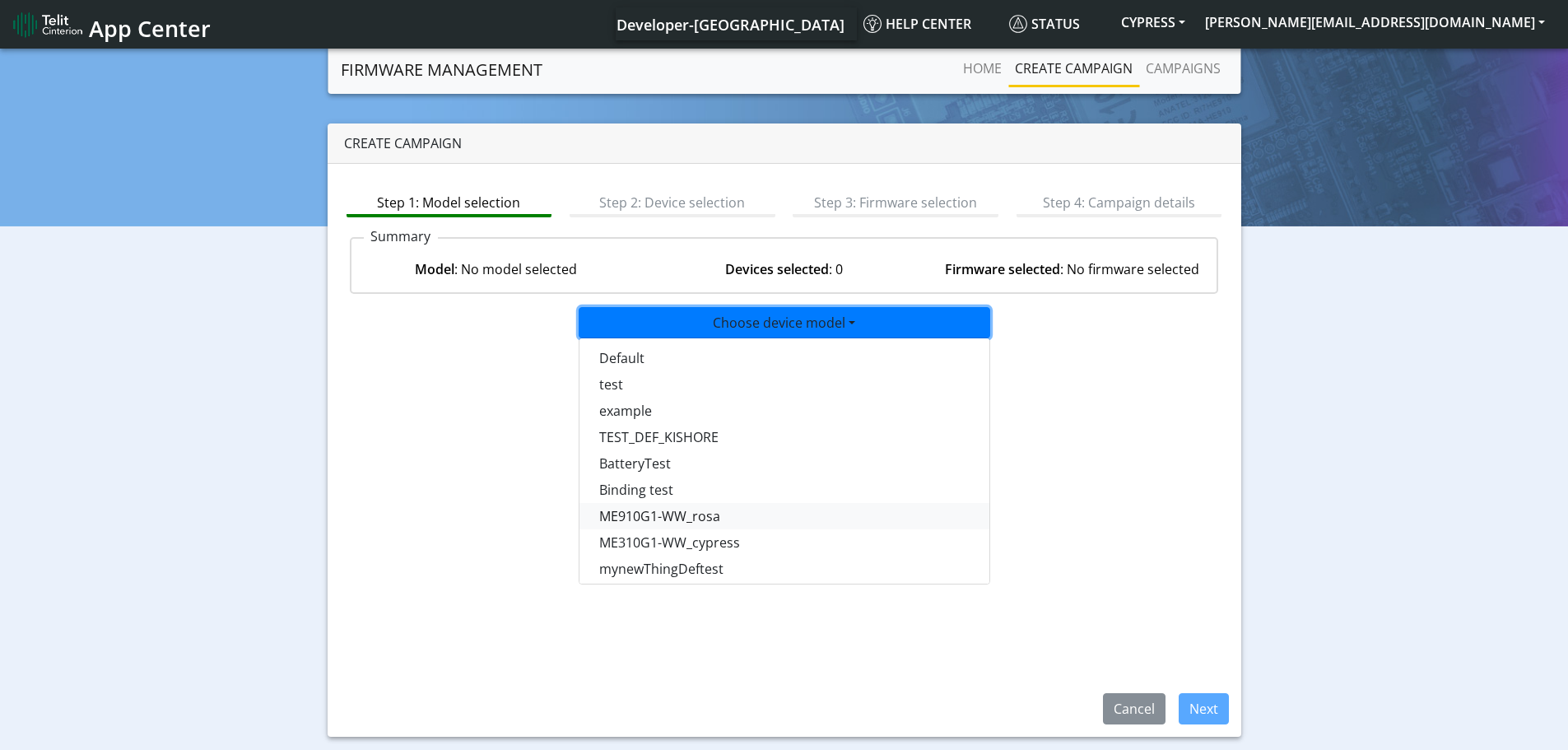
click at [746, 520] on button "ME910G1-WW_rosa" at bounding box center [785, 516] width 412 height 27
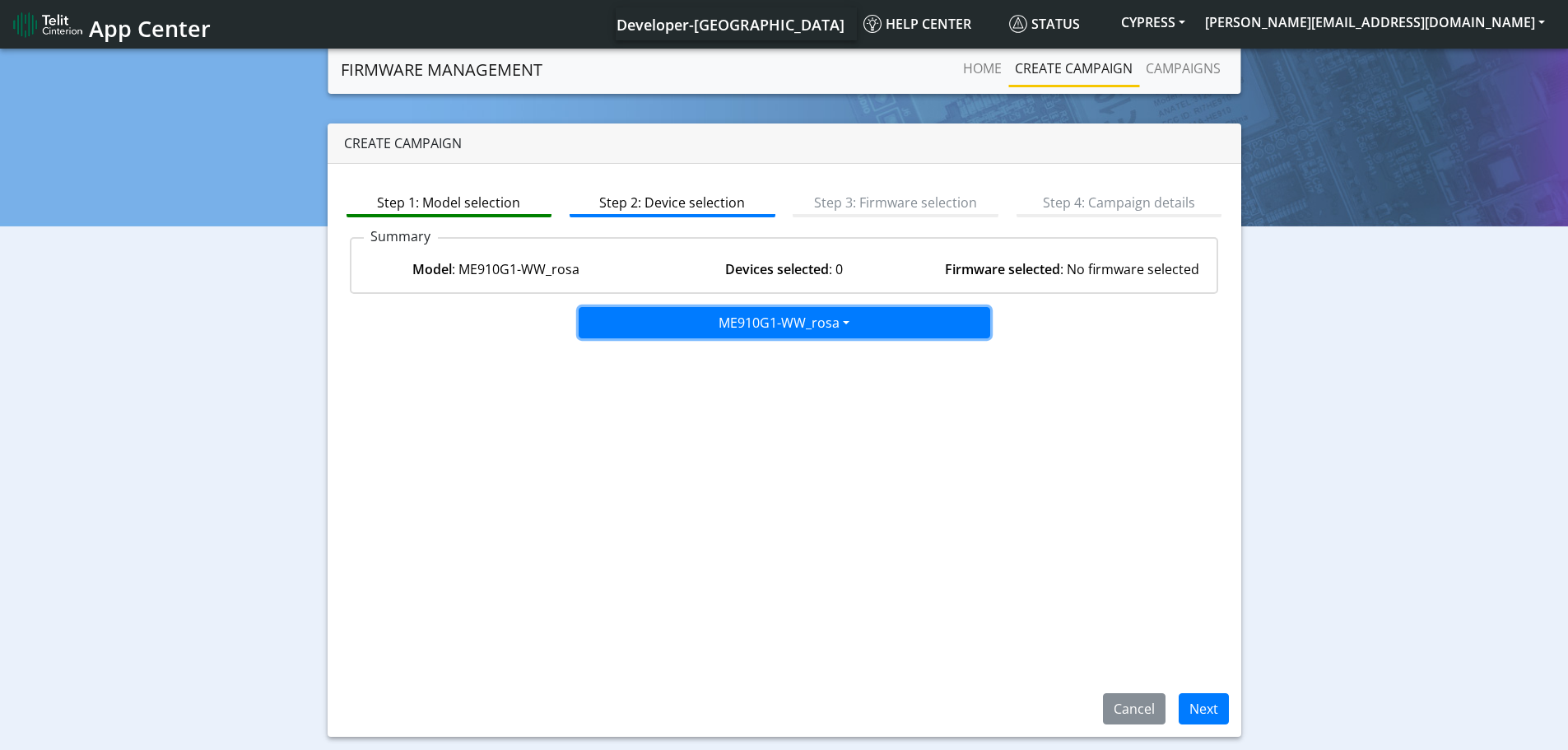
click at [842, 331] on button "ME910G1-WW_rosa" at bounding box center [784, 322] width 412 height 32
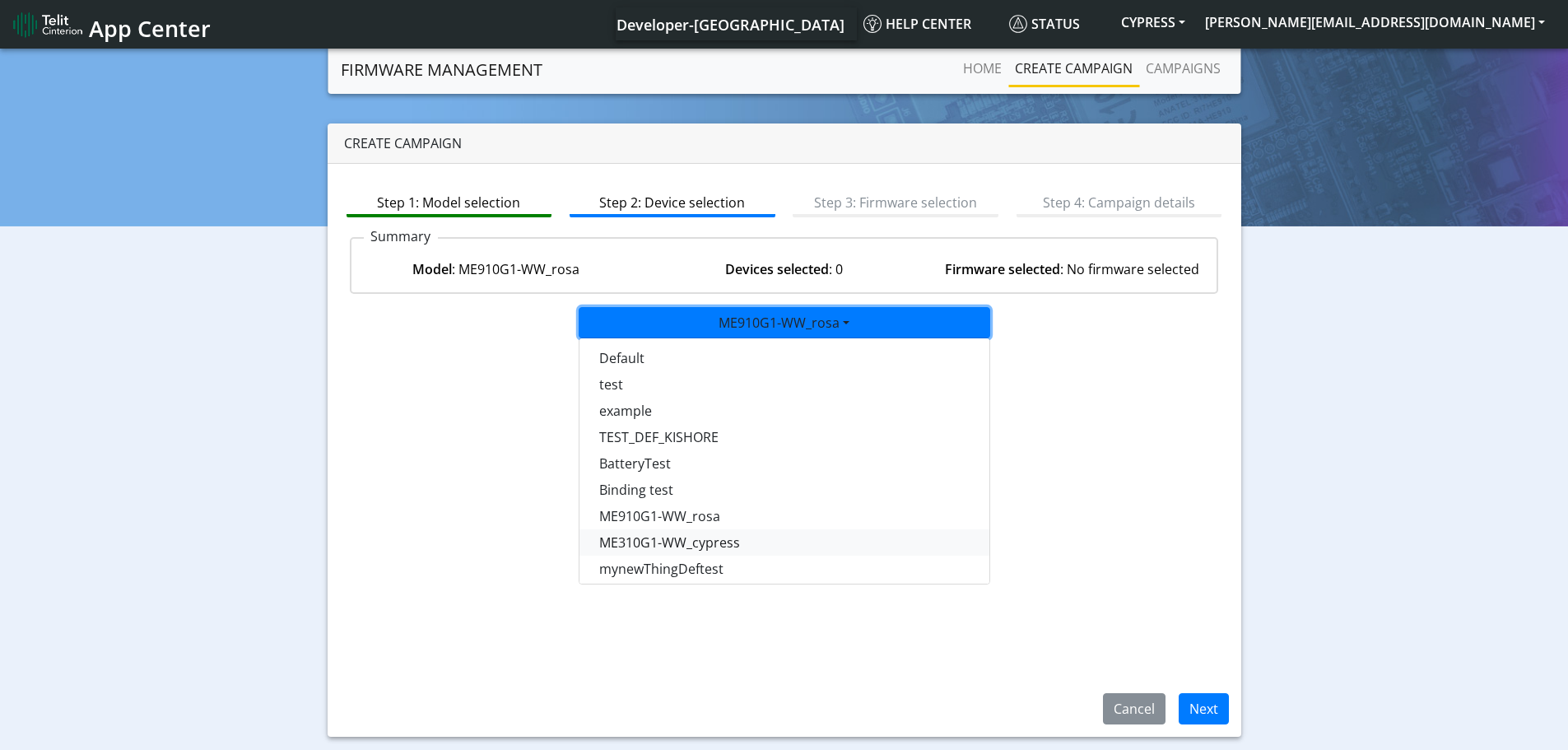
click at [711, 541] on button "ME310G1-WW_cypress" at bounding box center [785, 543] width 412 height 27
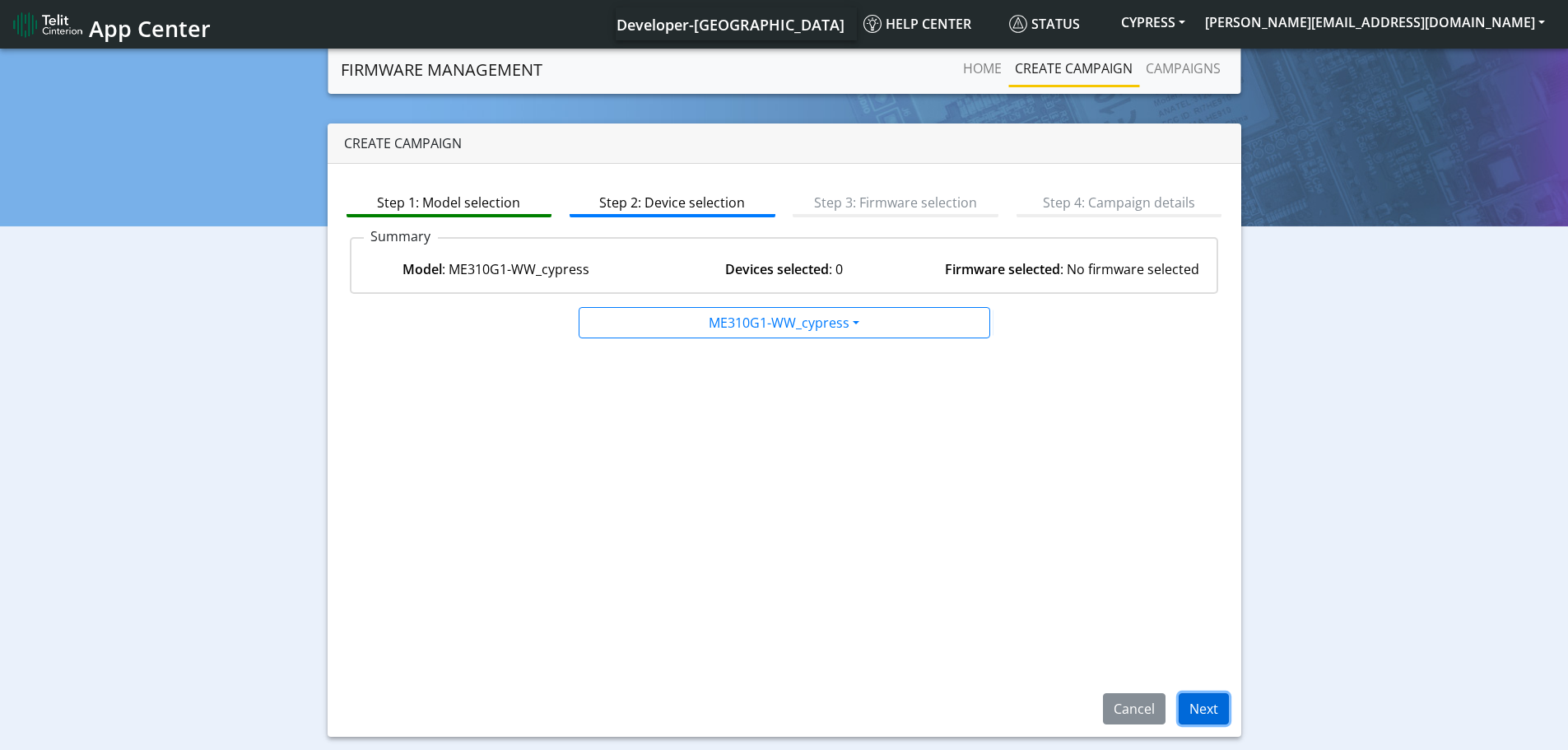
click at [1203, 709] on button "Next" at bounding box center [1204, 708] width 51 height 32
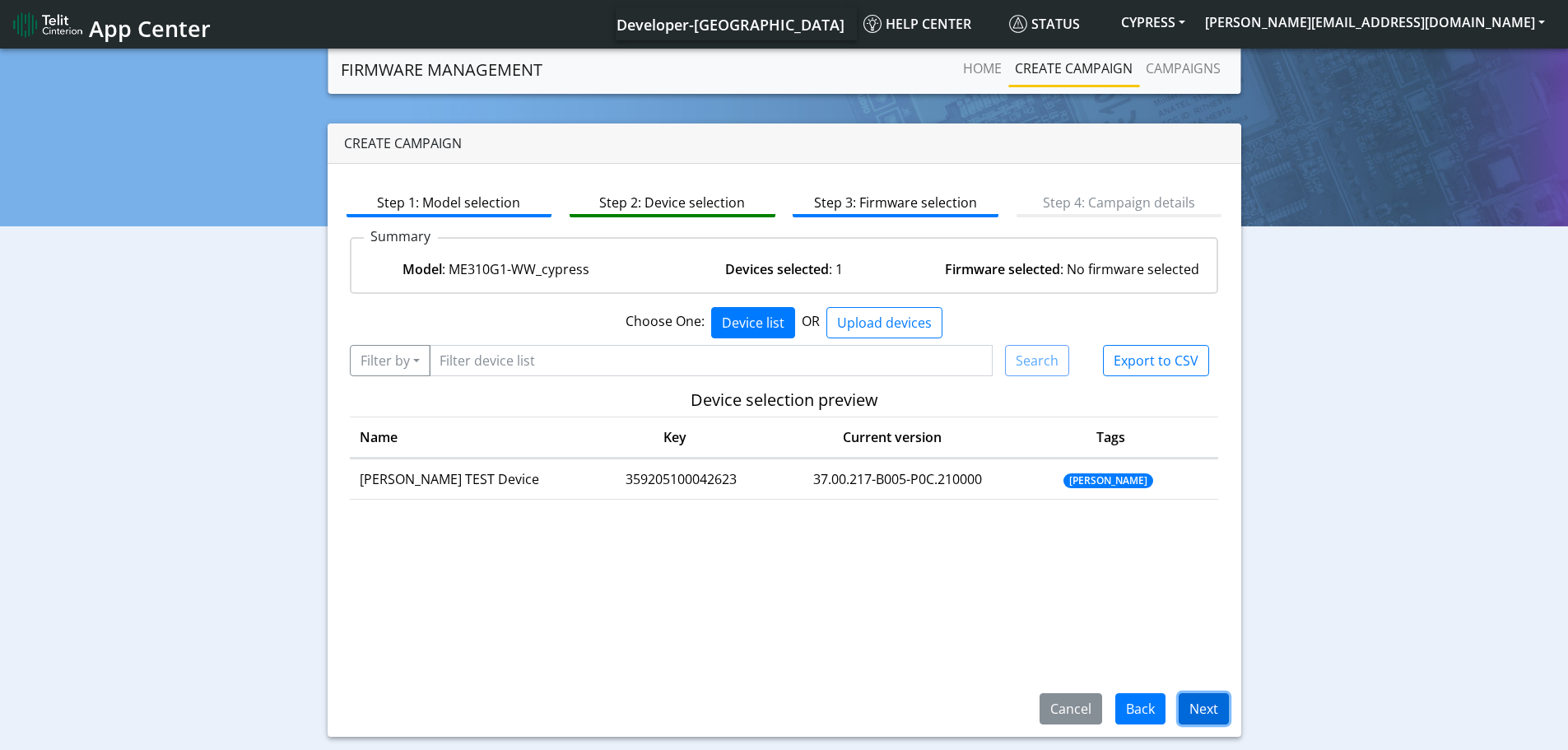
click at [1212, 705] on button "Next" at bounding box center [1204, 708] width 51 height 32
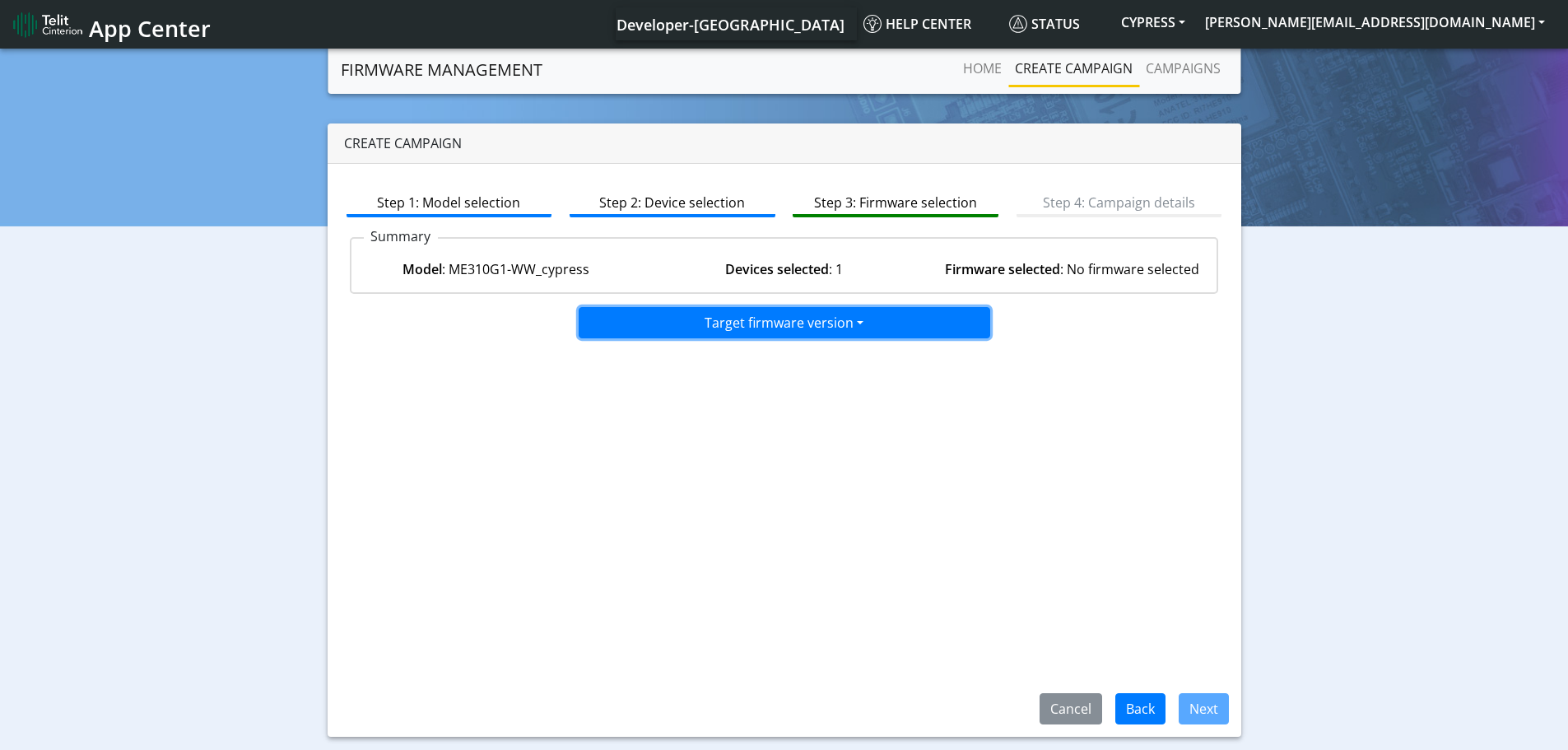
click at [852, 336] on button "Target firmware version" at bounding box center [784, 322] width 412 height 32
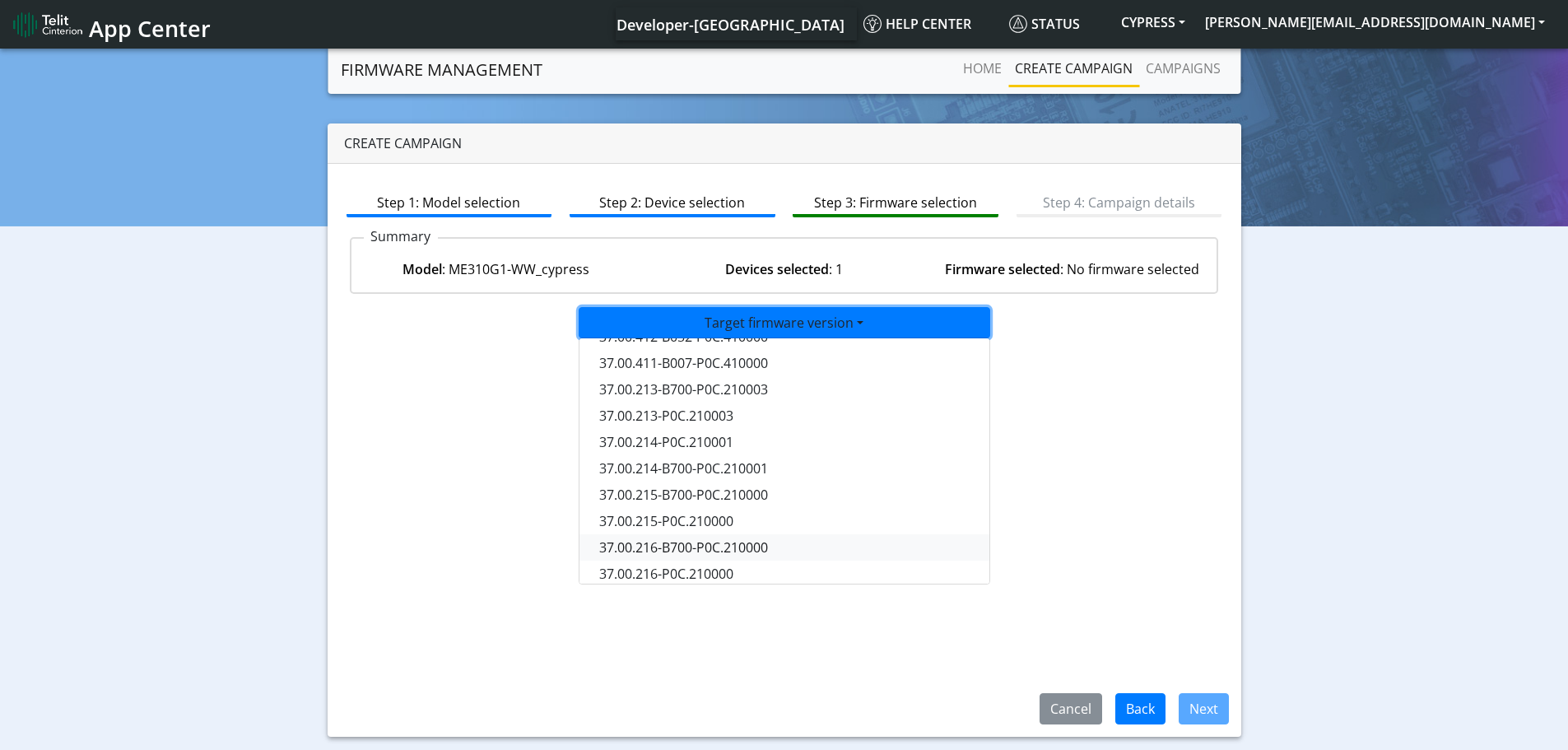
scroll to position [137, 0]
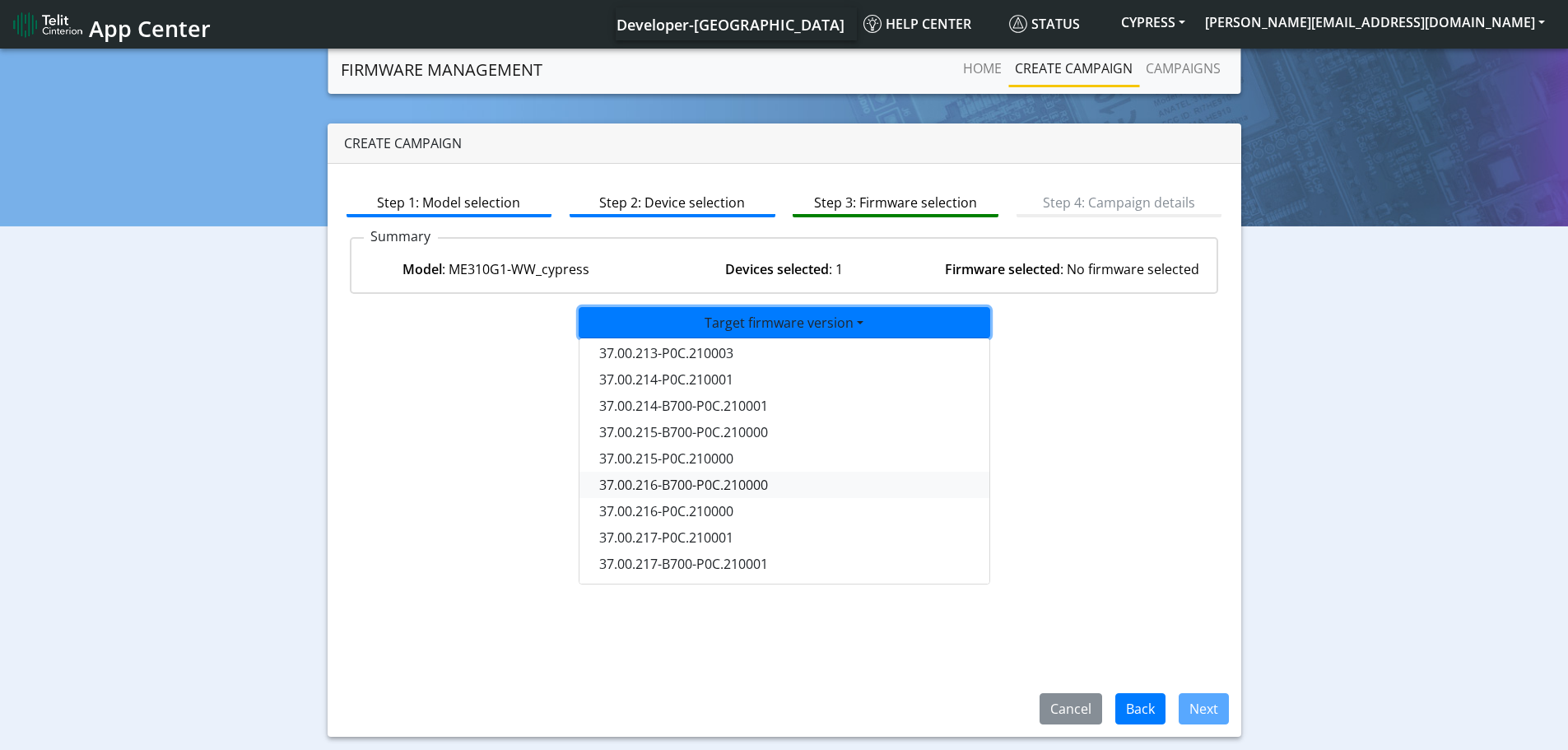
click at [758, 484] on button "37.00.216-B700-P0C.210000" at bounding box center [785, 485] width 412 height 27
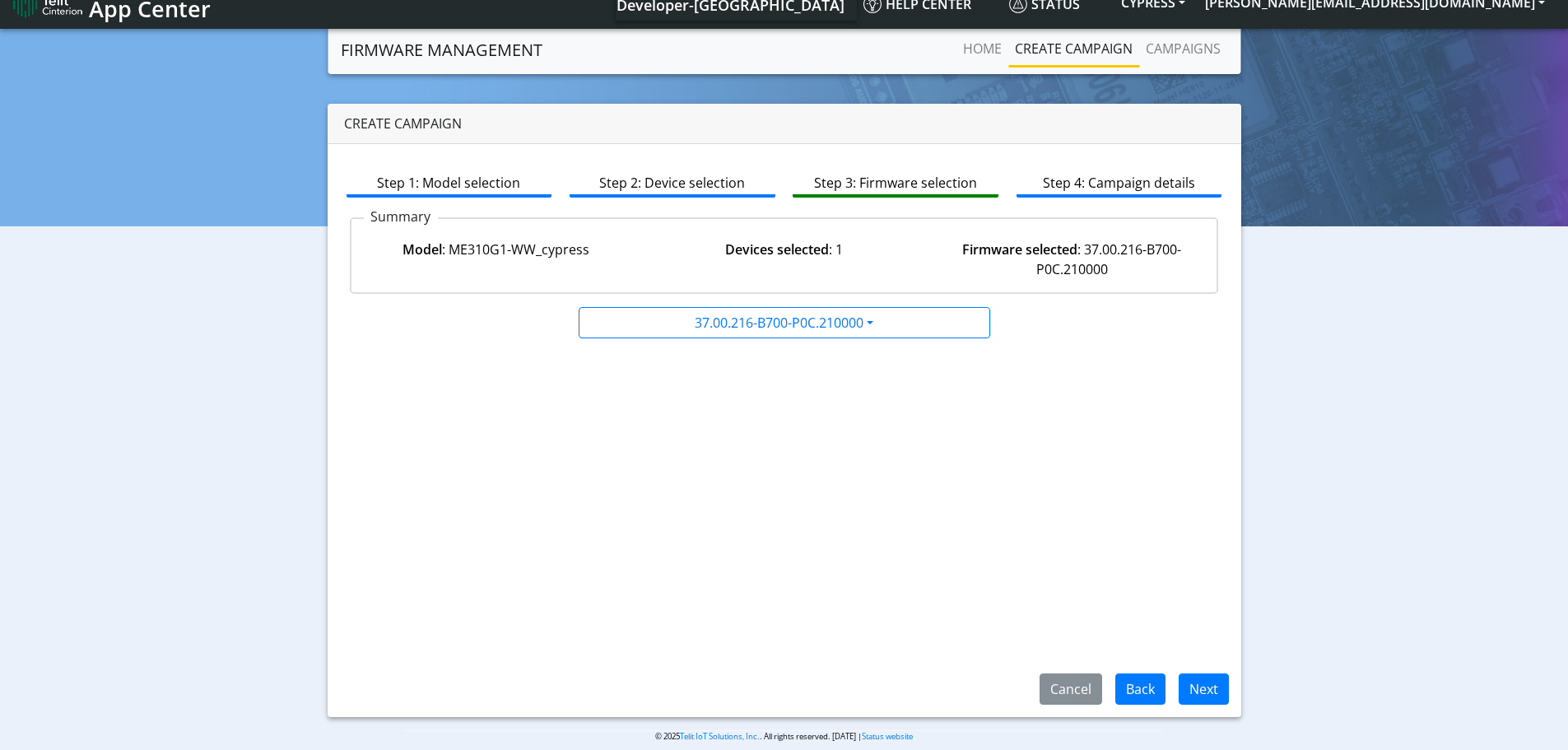
scroll to position [38, 0]
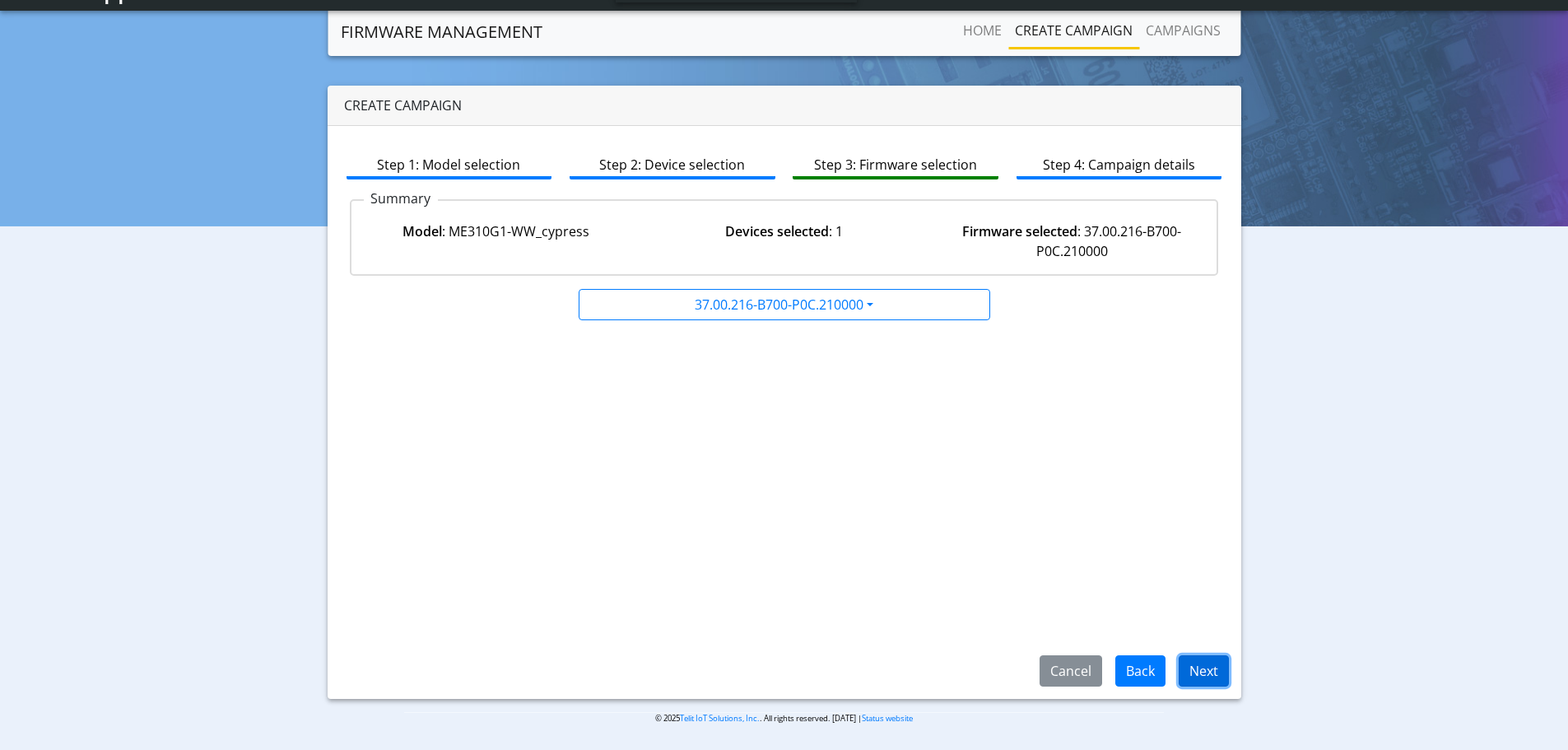
click at [1202, 676] on button "Next" at bounding box center [1204, 671] width 51 height 32
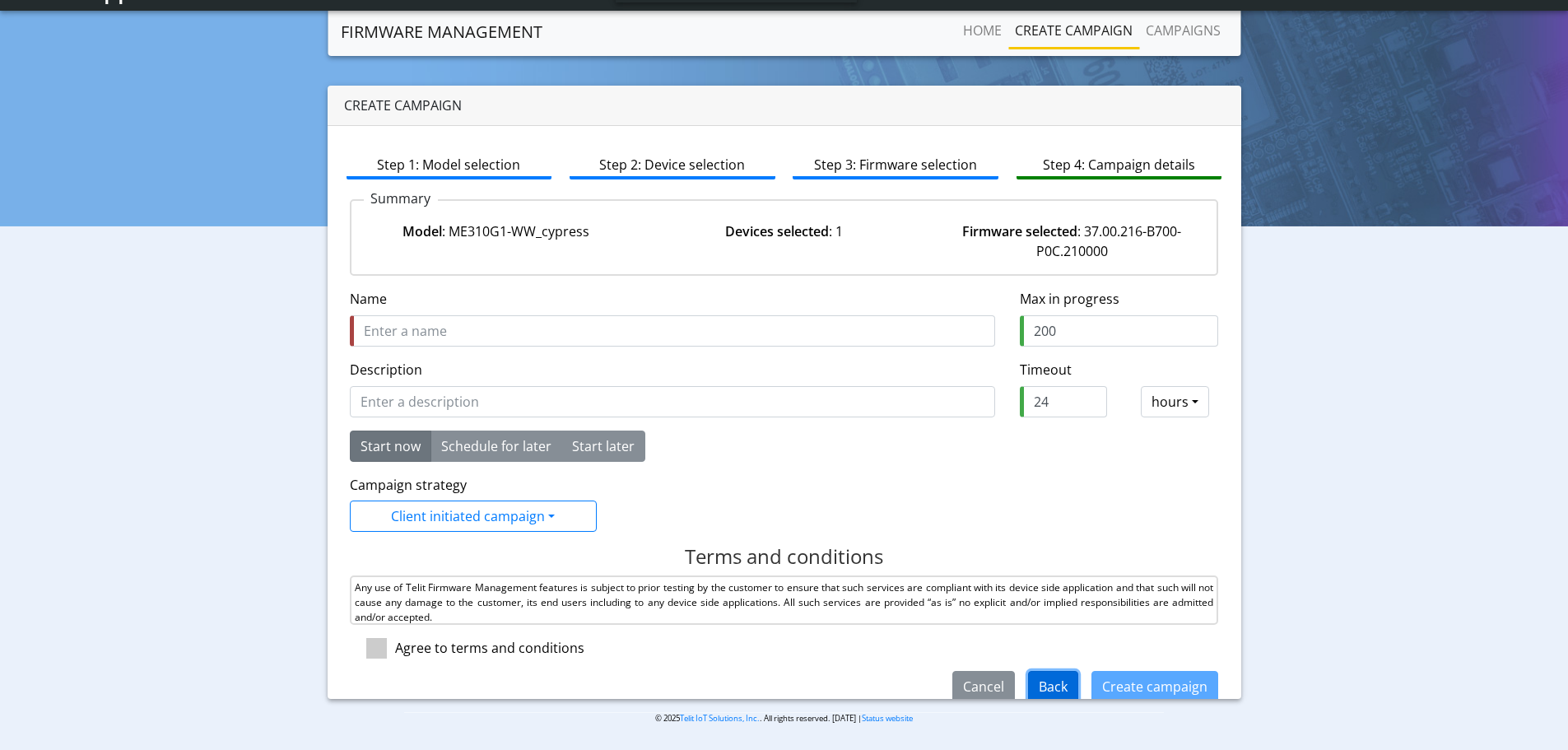
click at [1042, 693] on button "Back" at bounding box center [1053, 686] width 51 height 32
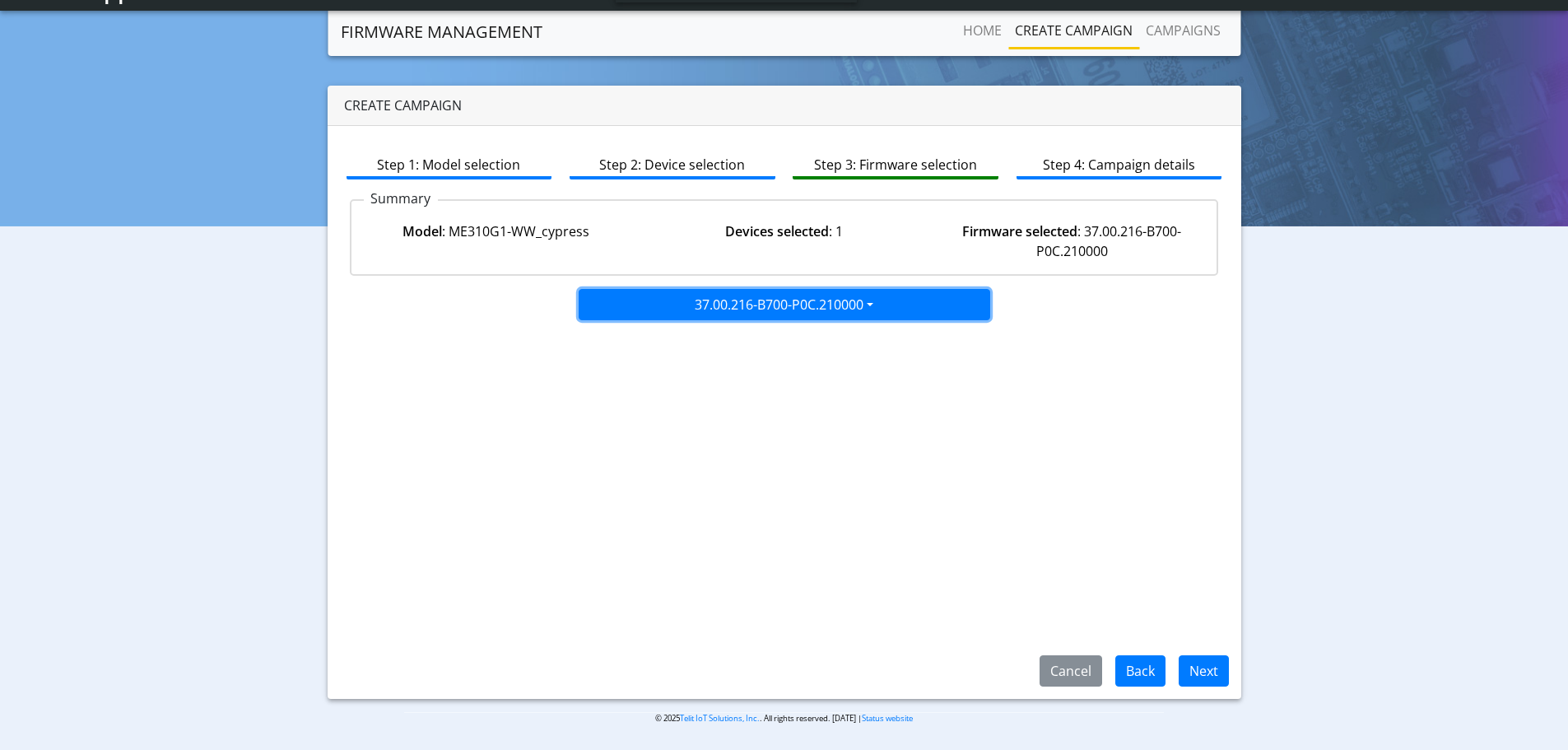
click at [810, 305] on button "37.00.216-B700-P0C.210000" at bounding box center [784, 304] width 412 height 32
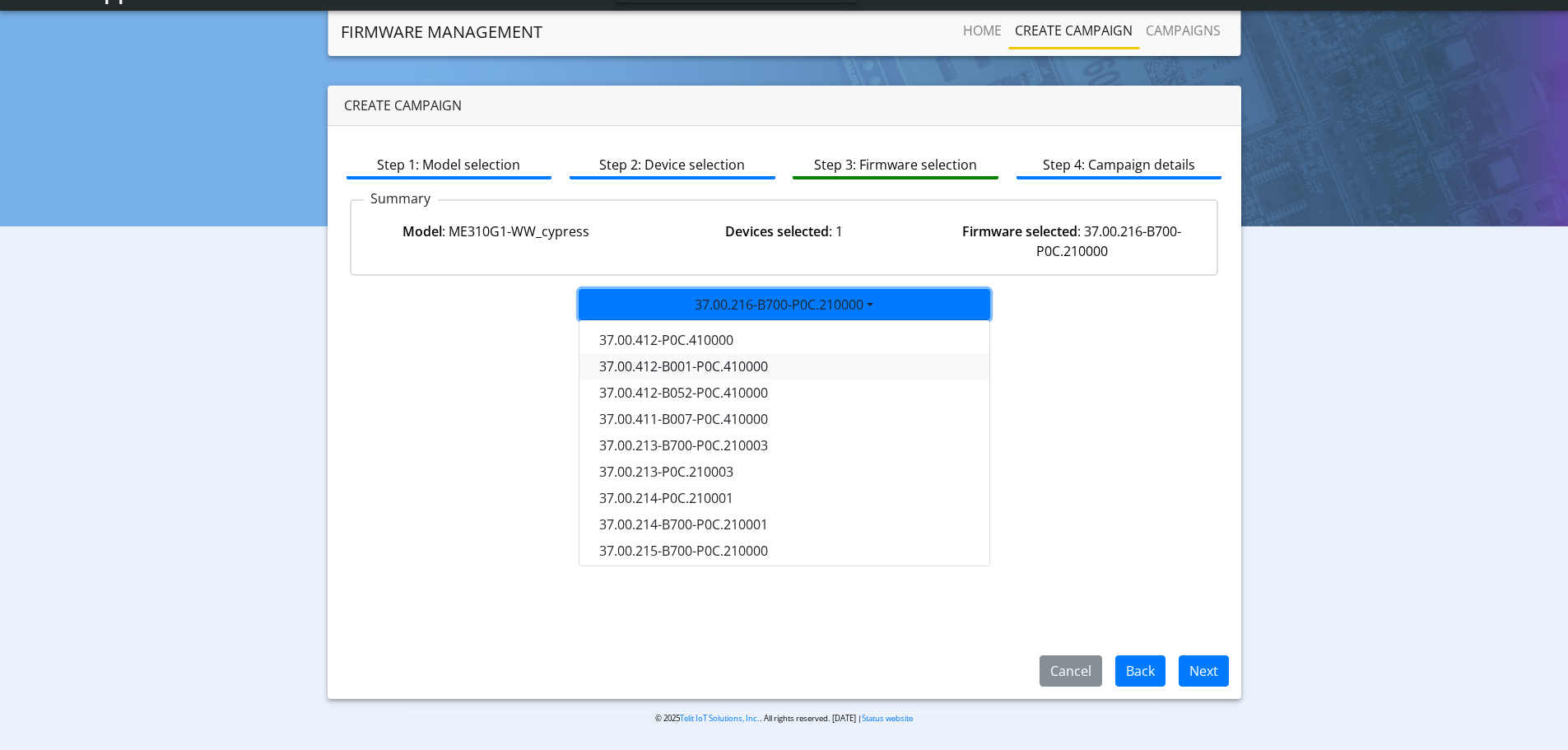
click at [774, 367] on button "37.00.412-B001-P0C.410000" at bounding box center [785, 367] width 412 height 27
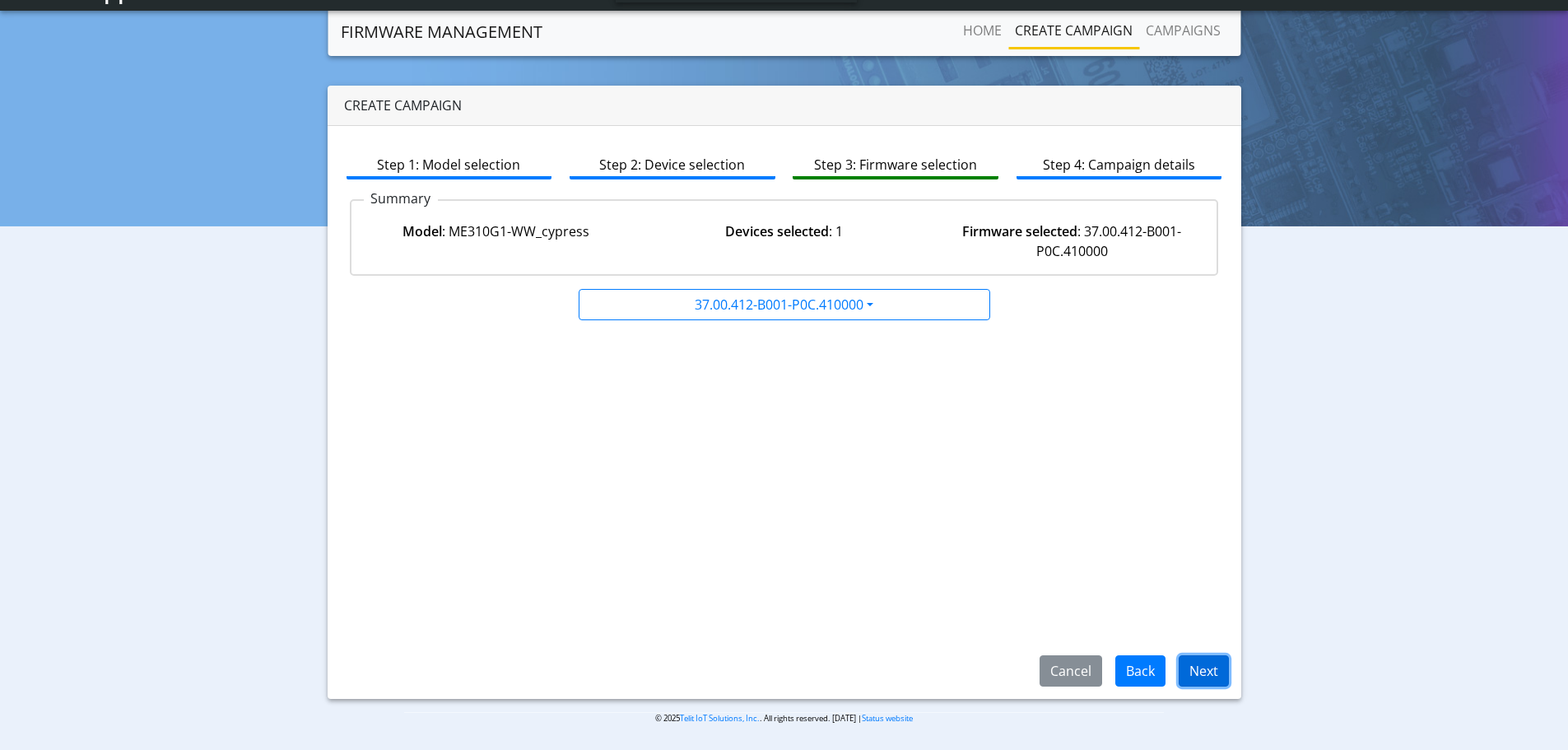
click at [1223, 675] on button "Next" at bounding box center [1204, 671] width 51 height 32
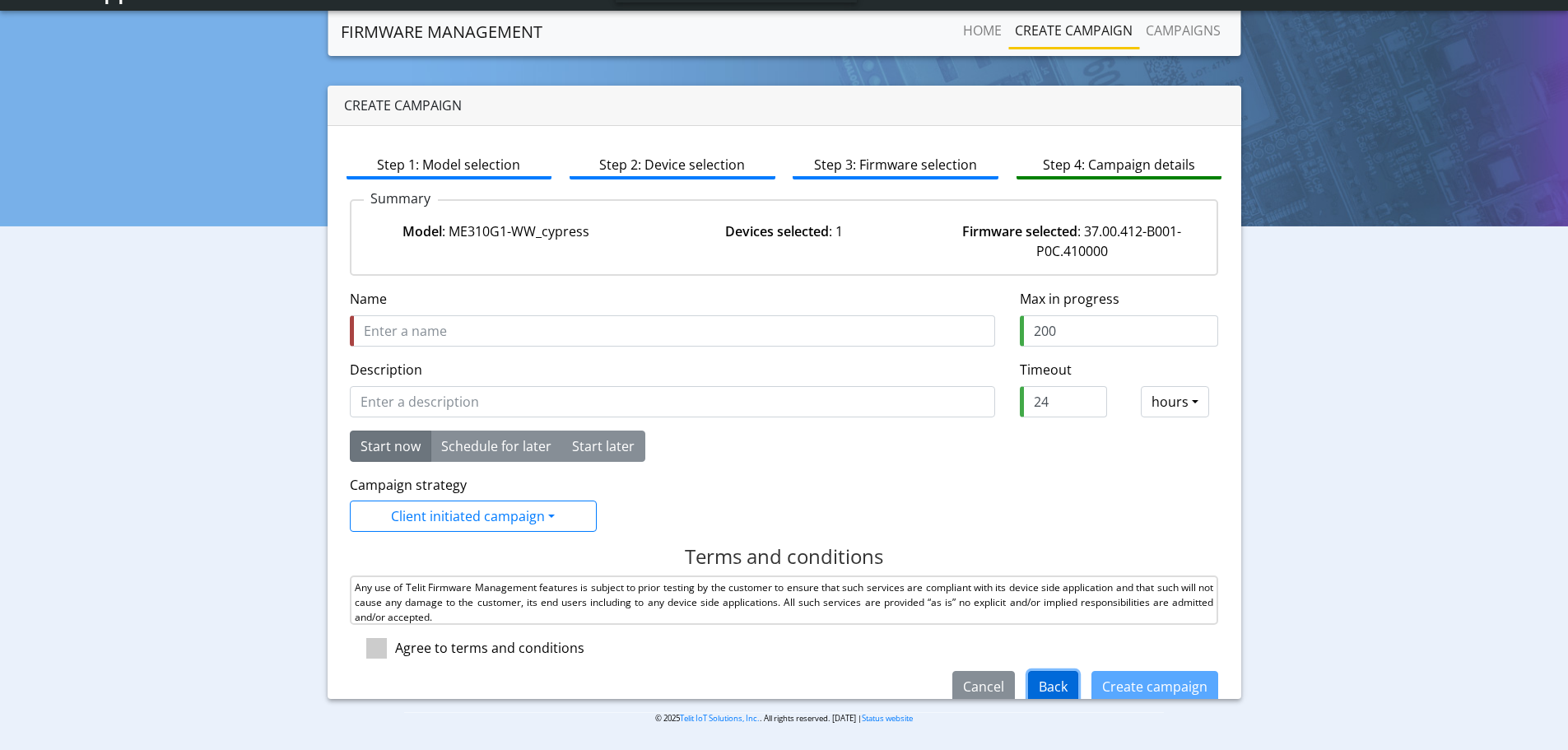
click at [1037, 684] on button "Back" at bounding box center [1053, 686] width 51 height 32
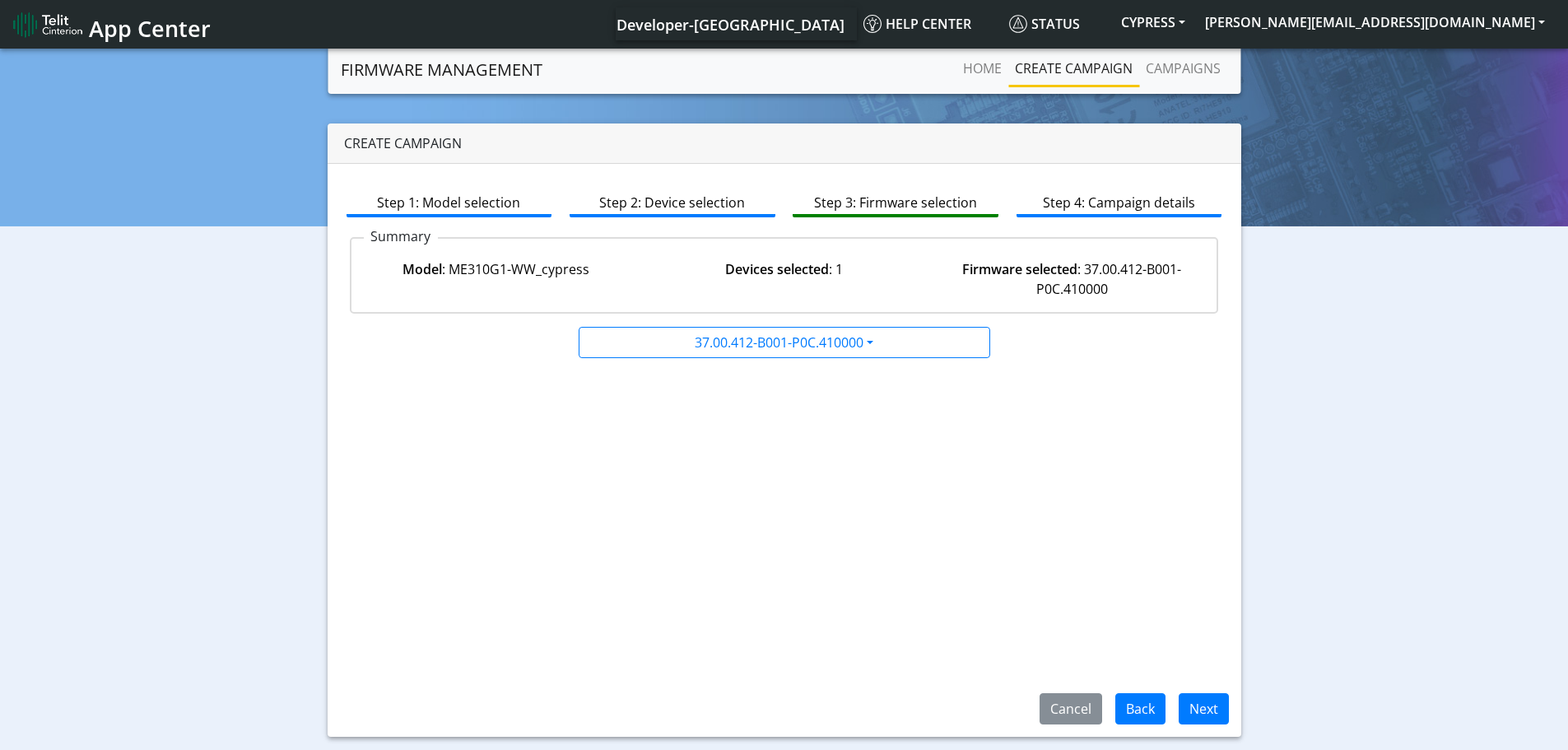
click at [177, 33] on span "App Center" at bounding box center [150, 29] width 122 height 31
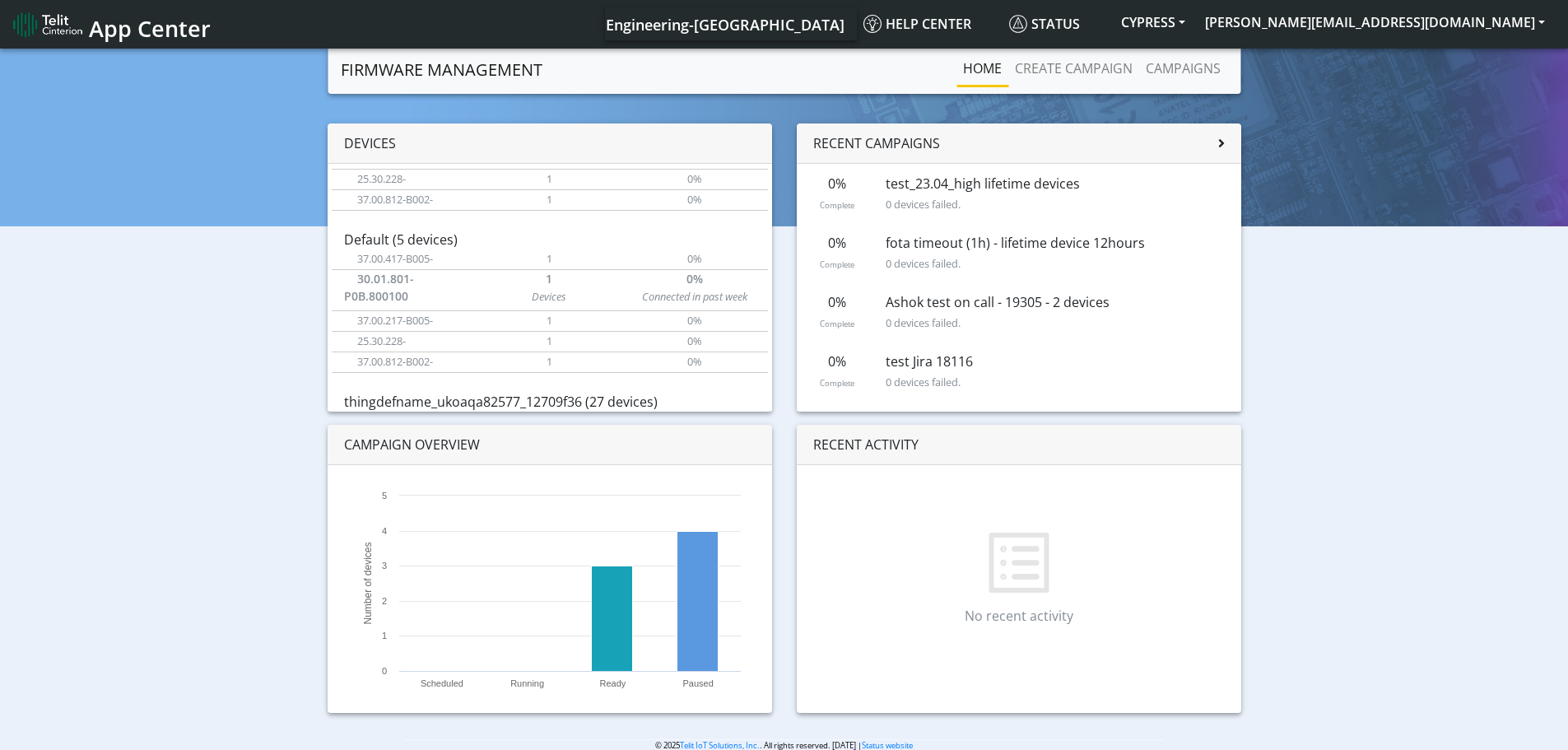
scroll to position [144, 0]
